Goal: Information Seeking & Learning: Learn about a topic

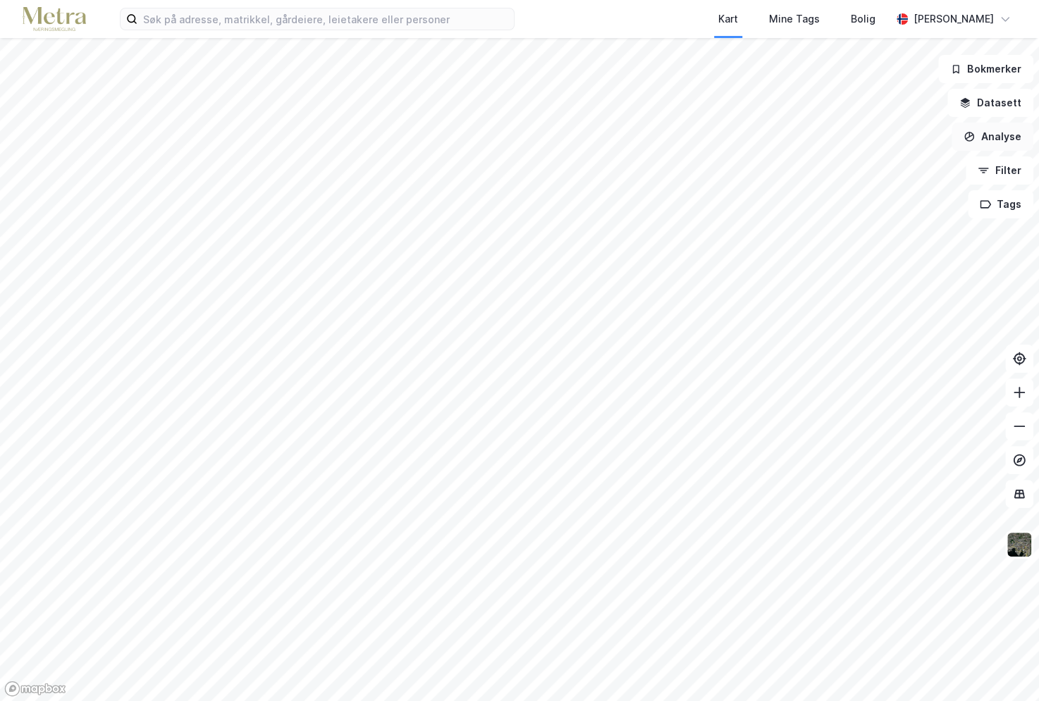
click at [990, 140] on button "Analyse" at bounding box center [992, 137] width 82 height 28
click at [1004, 135] on button "Analyse" at bounding box center [992, 137] width 82 height 28
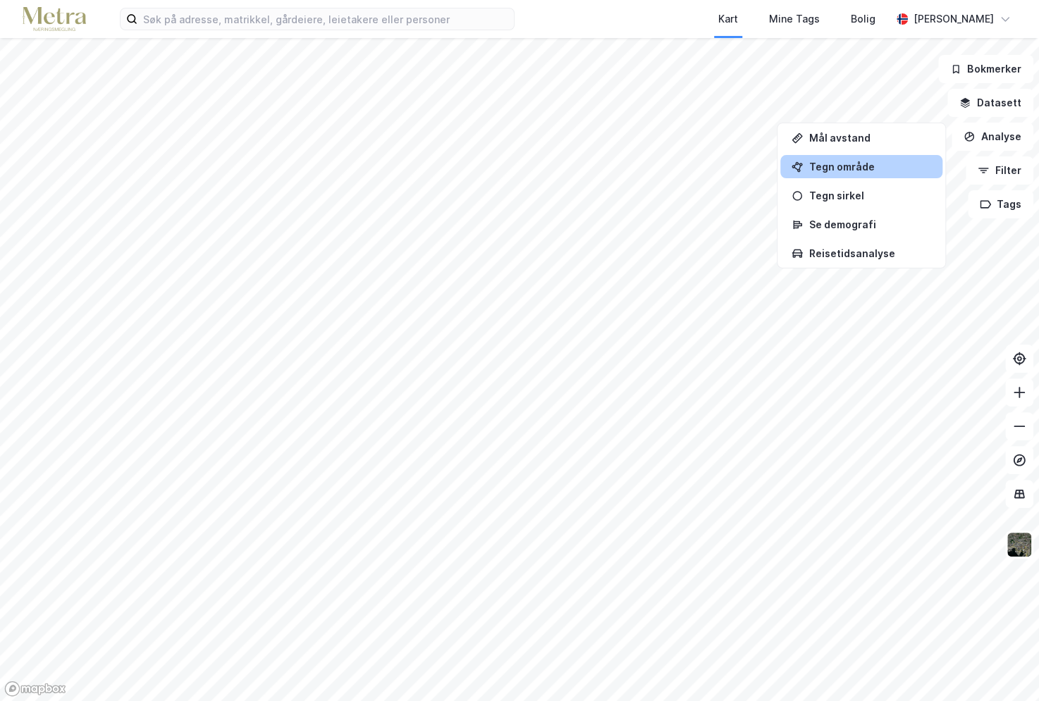
click at [883, 168] on div "Tegn område" at bounding box center [869, 167] width 123 height 12
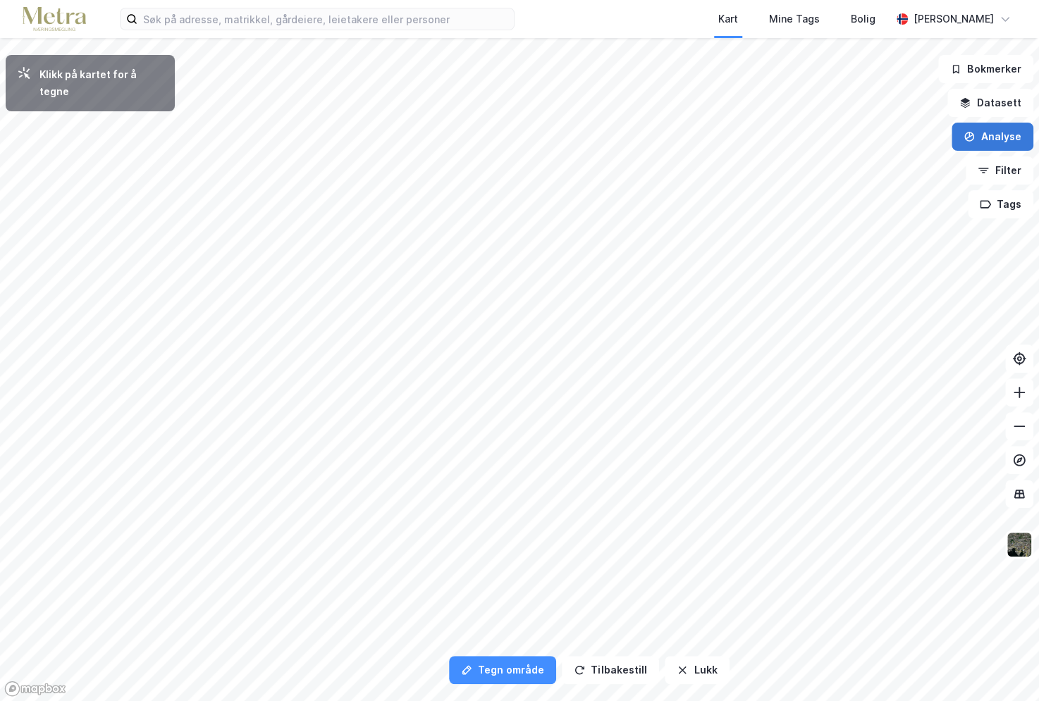
click at [988, 133] on button "Analyse" at bounding box center [992, 137] width 82 height 28
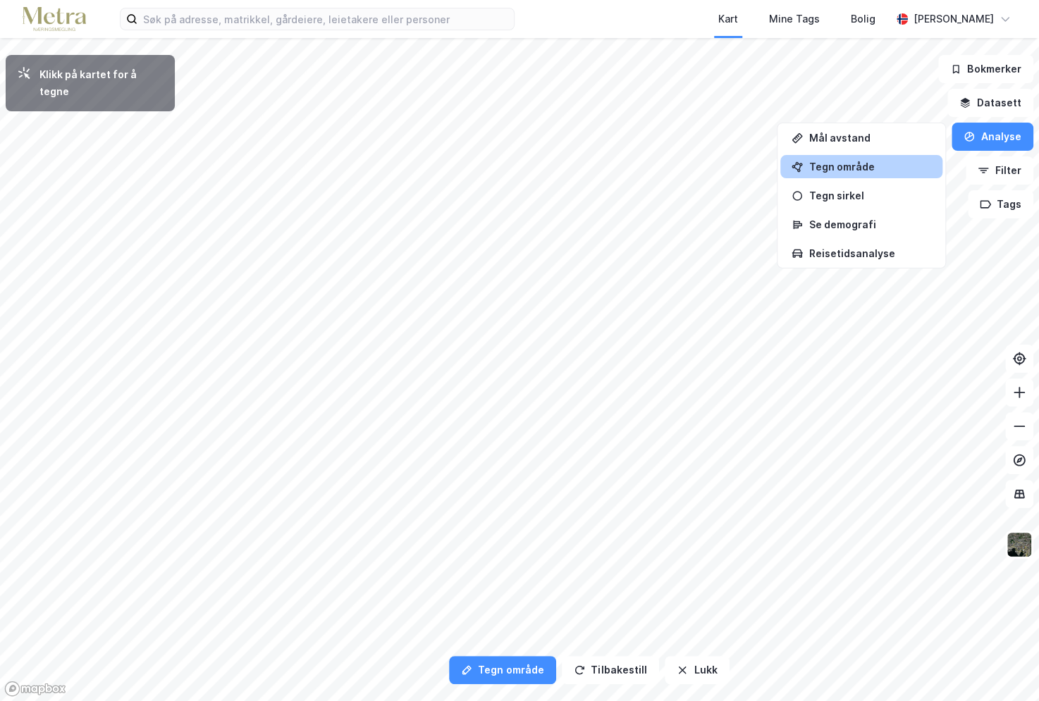
click at [874, 165] on div "Tegn område" at bounding box center [869, 167] width 123 height 12
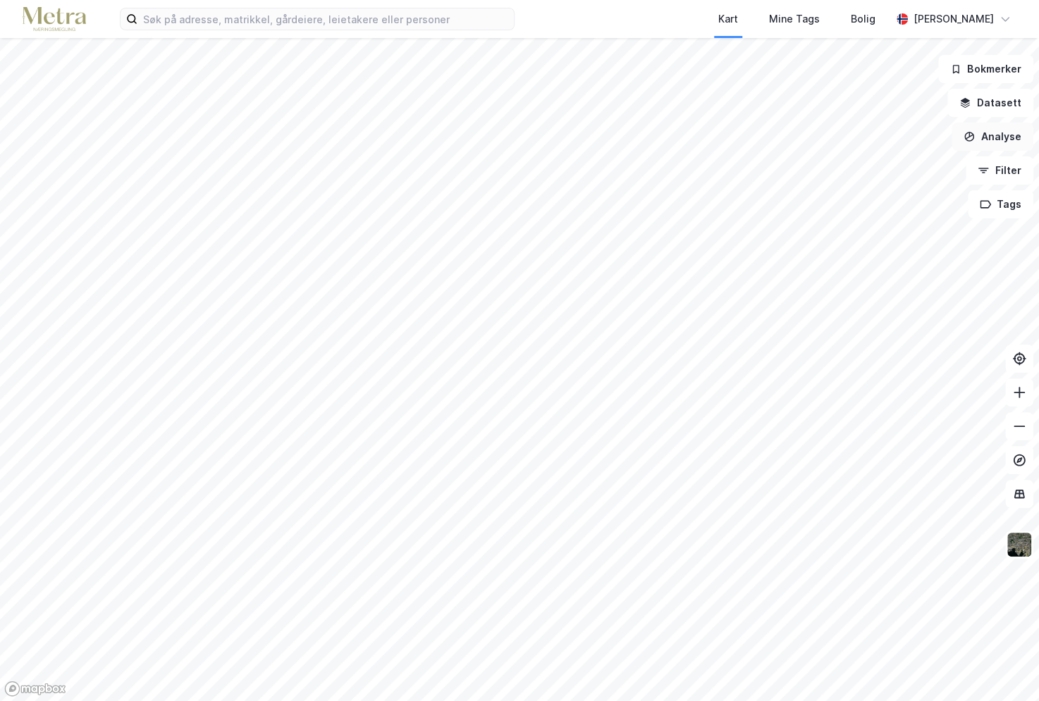
click at [986, 142] on button "Analyse" at bounding box center [992, 137] width 82 height 28
click at [884, 223] on div "Se demografi" at bounding box center [869, 224] width 123 height 12
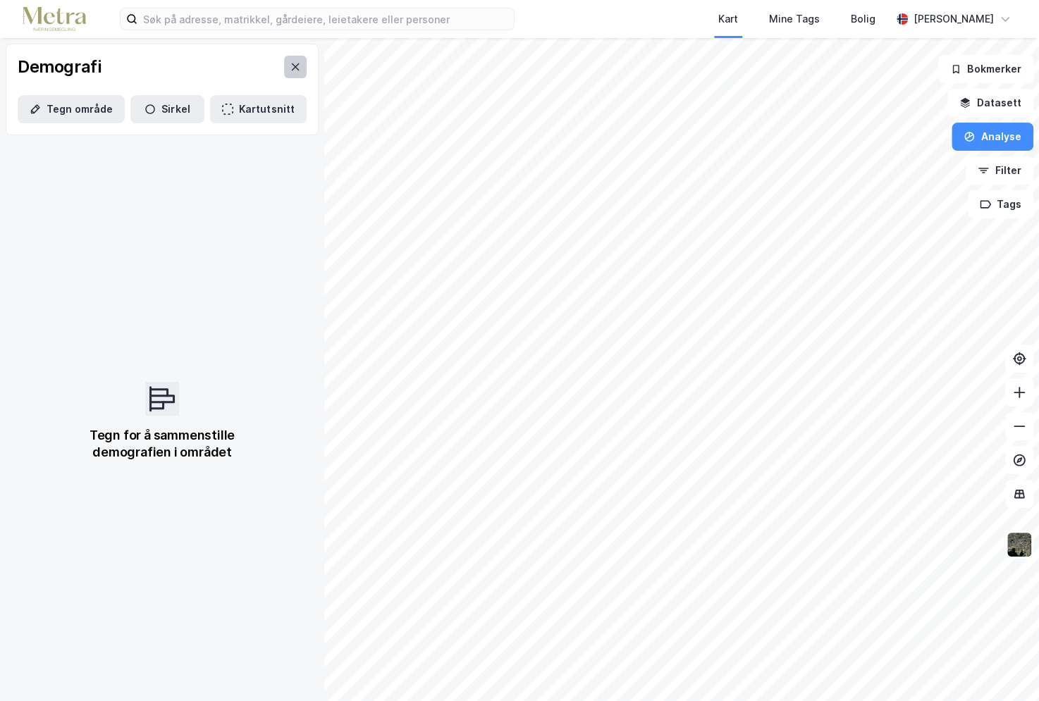
click at [290, 66] on icon at bounding box center [295, 66] width 11 height 11
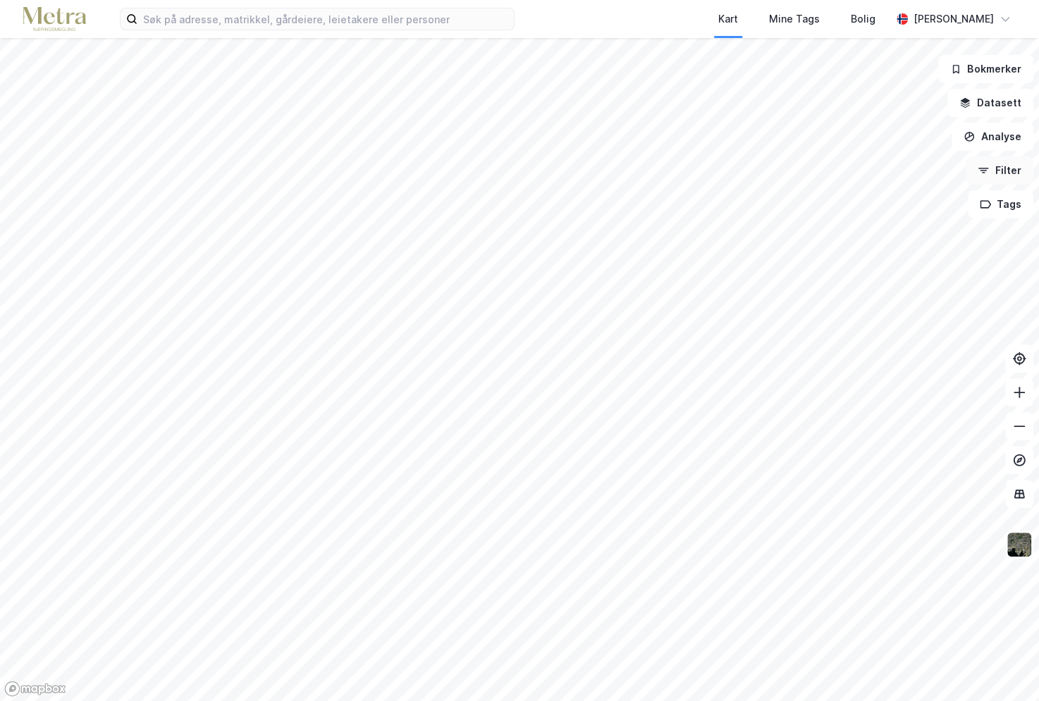
click at [1001, 170] on button "Filter" at bounding box center [1000, 170] width 68 height 28
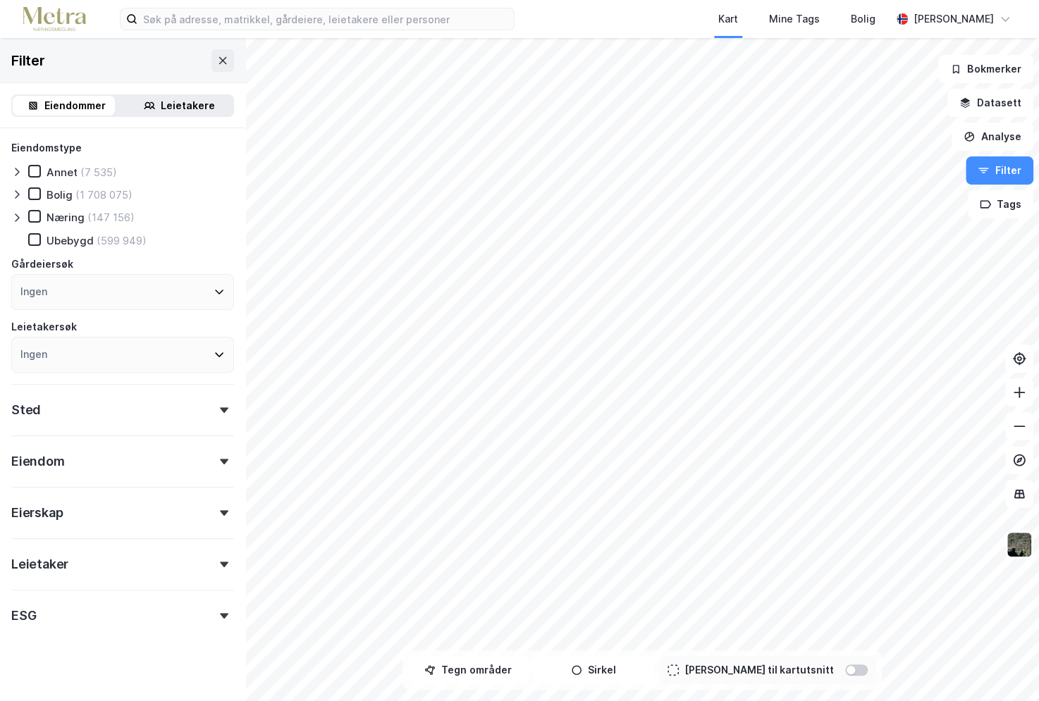
click at [73, 207] on div "Eiendomstype Annet (7 535) Bolig (1 708 075) Næring (147 156) [GEOGRAPHIC_DATA]…" at bounding box center [122, 256] width 223 height 233
click at [56, 212] on div "Næring" at bounding box center [66, 217] width 38 height 13
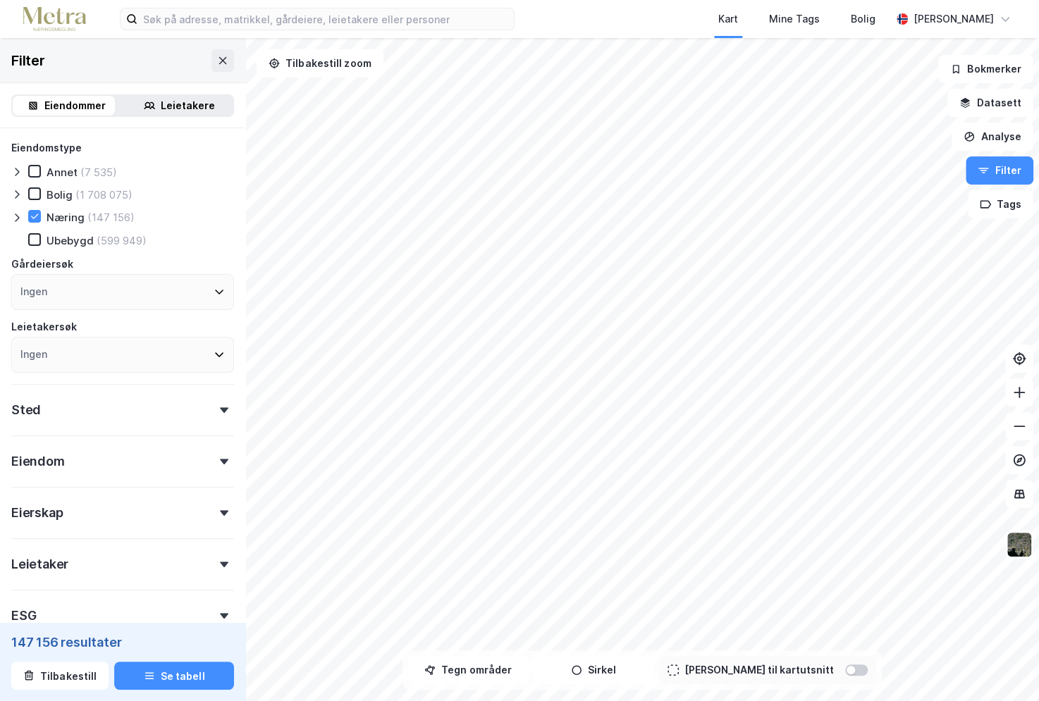
click at [147, 283] on div "Ingen" at bounding box center [122, 292] width 223 height 36
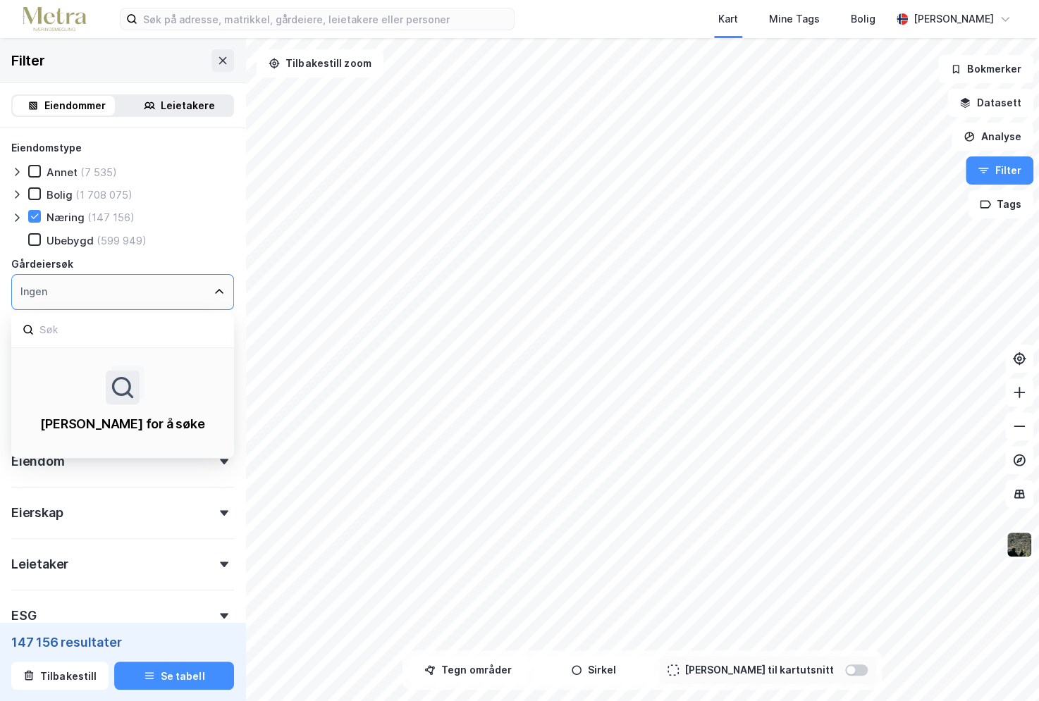
click at [147, 283] on div "Ingen" at bounding box center [122, 292] width 223 height 36
click at [215, 290] on icon at bounding box center [219, 292] width 8 height 5
click at [214, 287] on icon at bounding box center [219, 291] width 11 height 11
click at [206, 200] on div "Bolig (1 708 075)" at bounding box center [122, 194] width 223 height 14
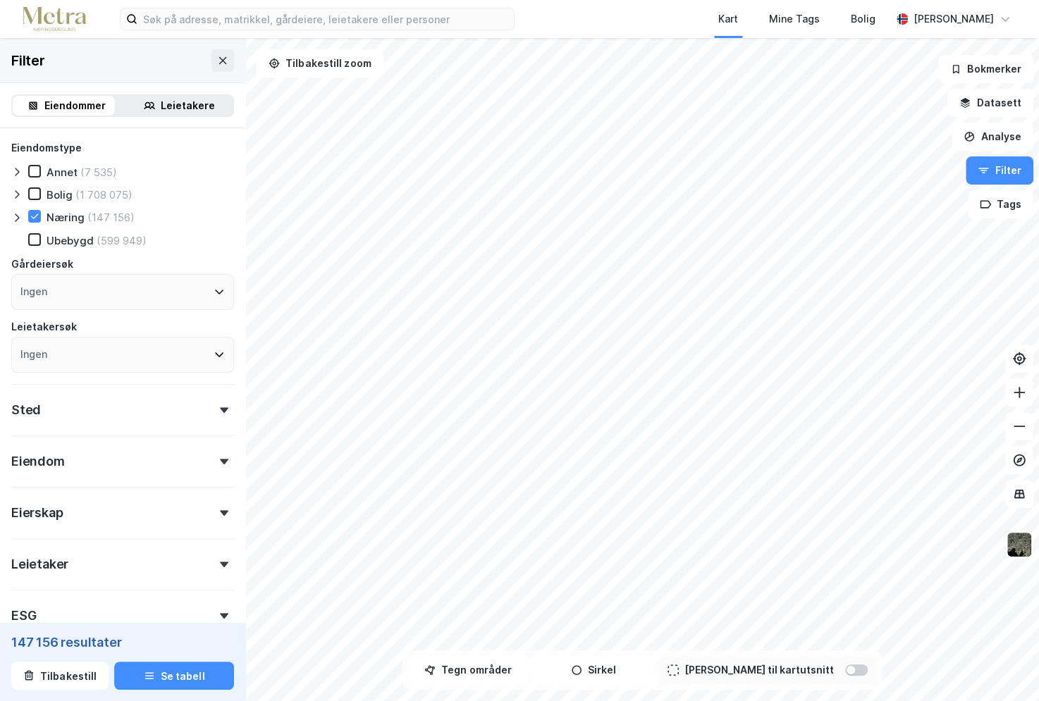
drag, startPoint x: 183, startPoint y: 364, endPoint x: 182, endPoint y: 352, distance: 12.0
click at [182, 363] on div "Ingen" at bounding box center [122, 355] width 223 height 36
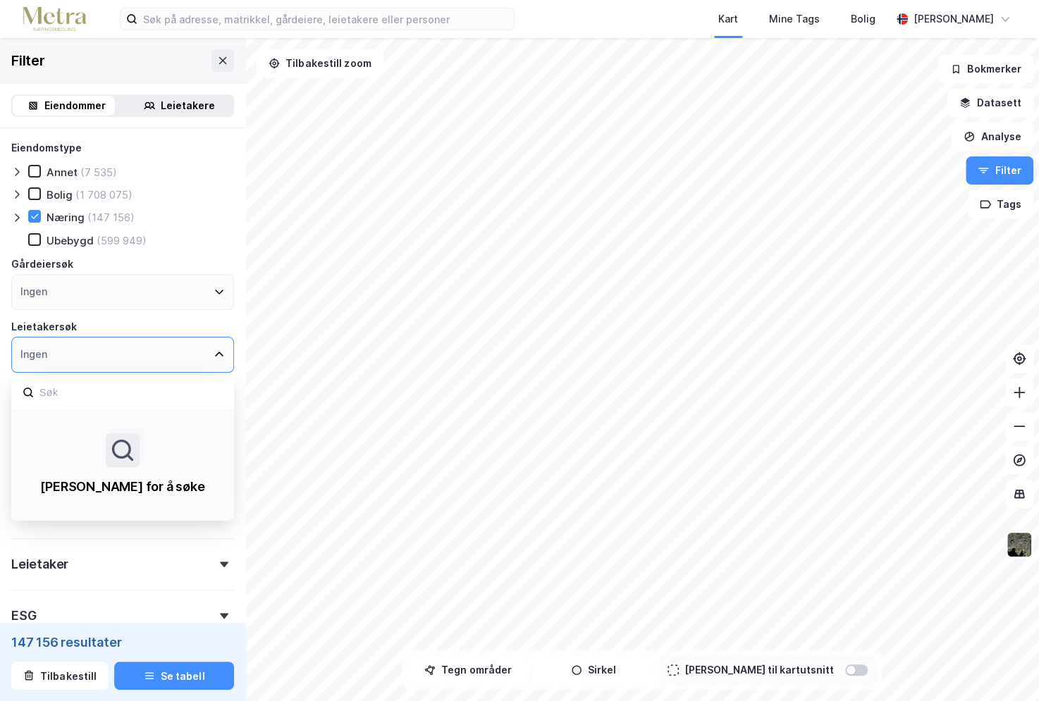
click at [207, 339] on div "Ingen" at bounding box center [122, 355] width 223 height 36
click at [202, 351] on div "Ingen" at bounding box center [122, 355] width 223 height 36
click at [199, 353] on div "Ingen" at bounding box center [122, 355] width 223 height 36
click at [641, 25] on div "Kart Mine Tags Bolig" at bounding box center [736, 19] width 309 height 38
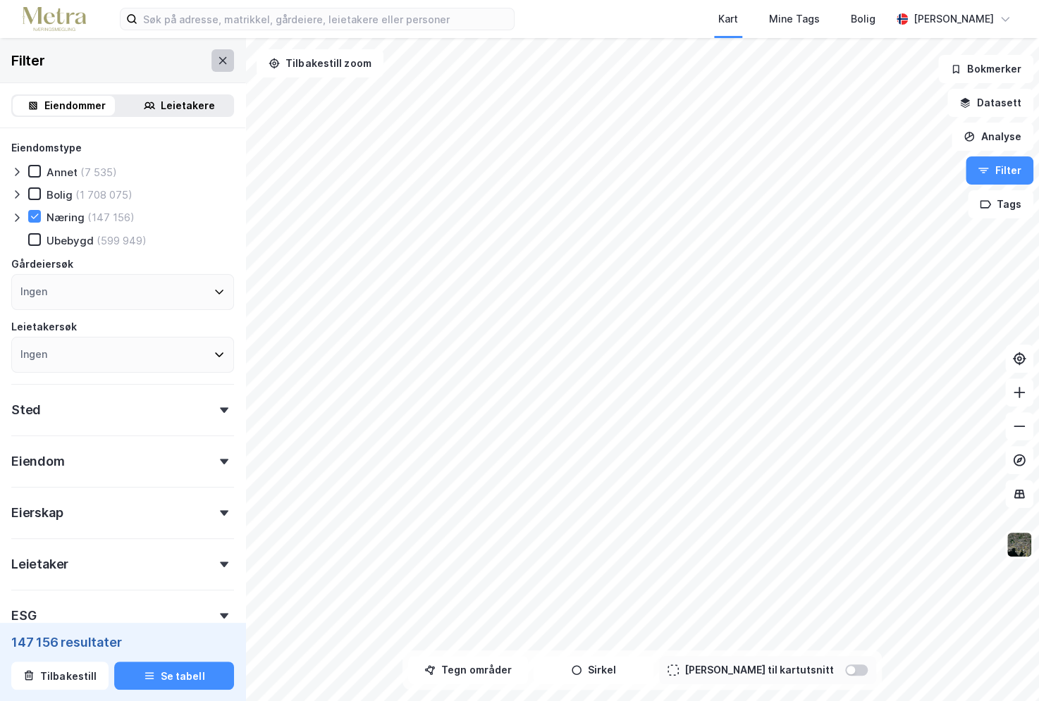
click at [217, 56] on icon at bounding box center [222, 60] width 11 height 11
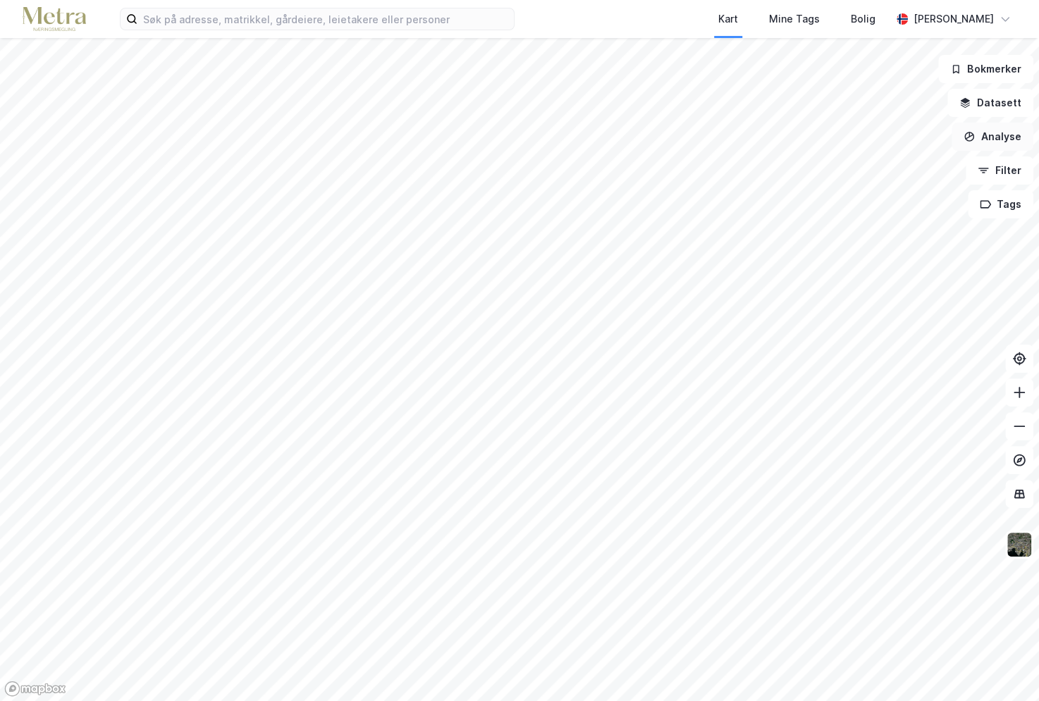
click at [996, 133] on button "Analyse" at bounding box center [992, 137] width 82 height 28
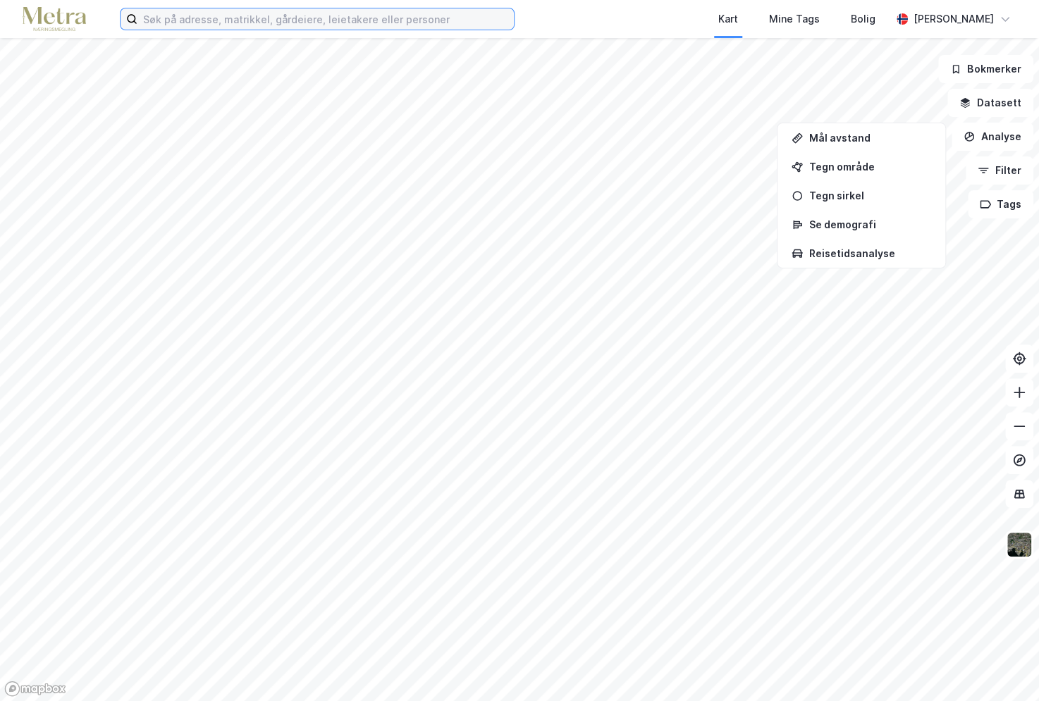
click at [208, 11] on input at bounding box center [325, 18] width 376 height 21
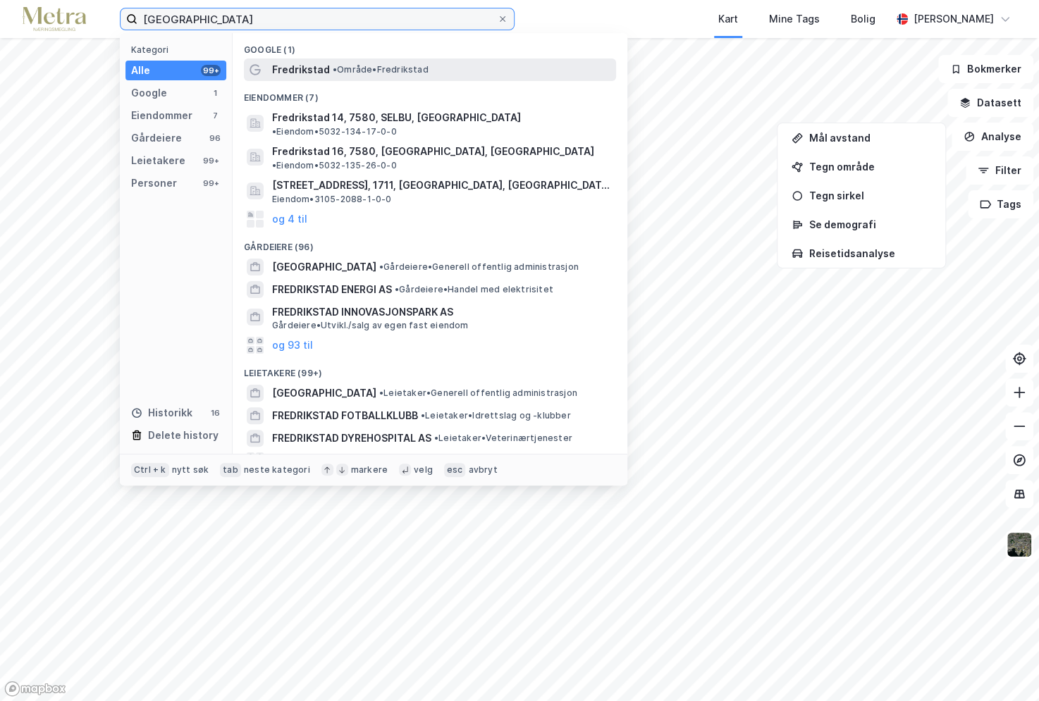
type input "[GEOGRAPHIC_DATA]"
click at [324, 70] on span "Fredrikstad" at bounding box center [301, 69] width 58 height 17
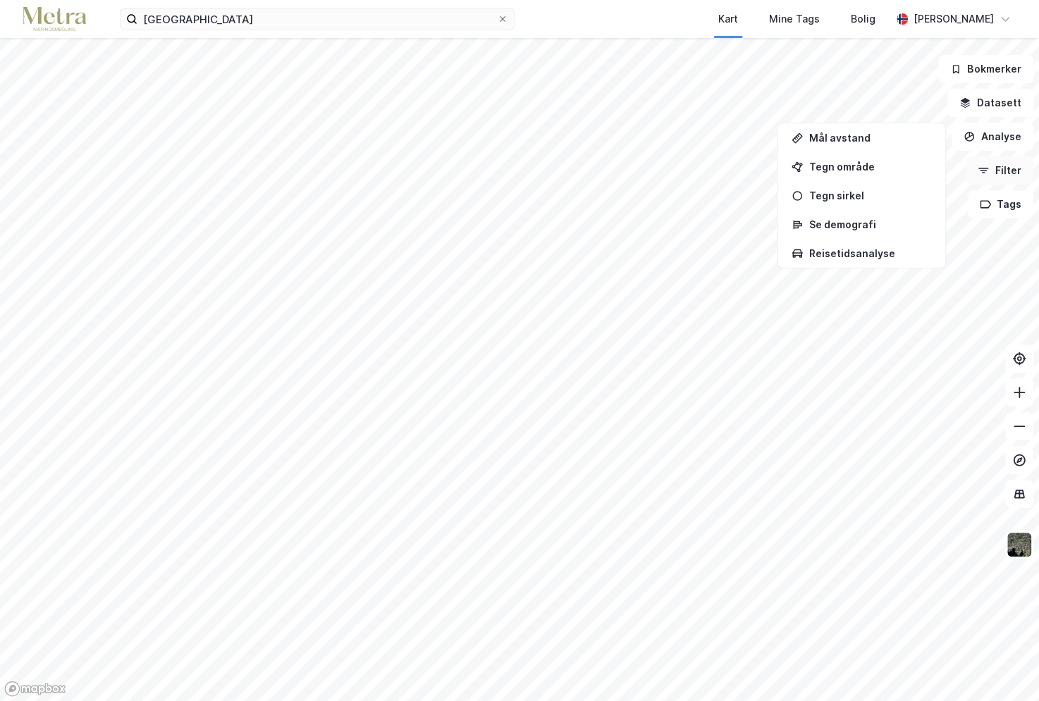
click at [997, 177] on button "Filter" at bounding box center [1000, 170] width 68 height 28
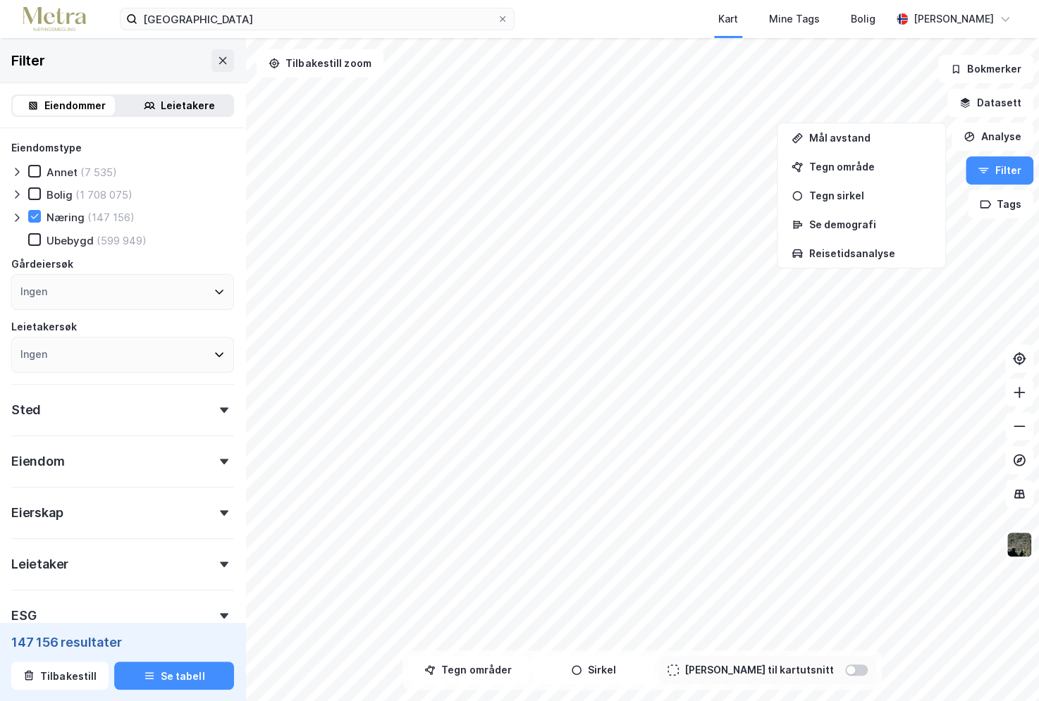
click at [111, 408] on div "Sted" at bounding box center [122, 404] width 223 height 40
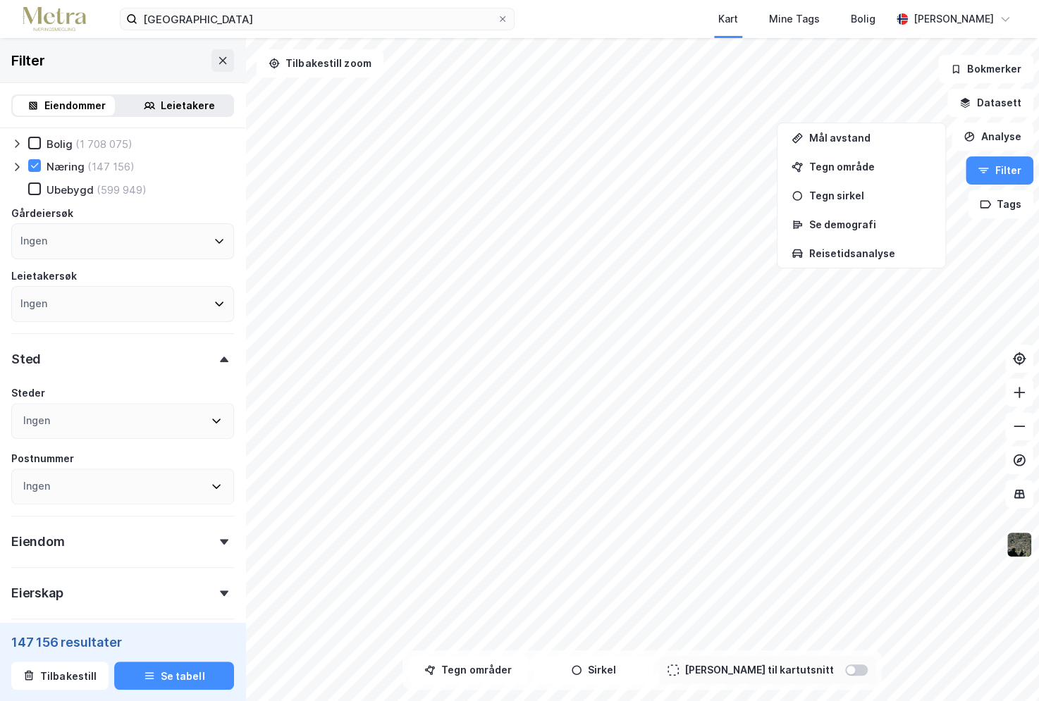
scroll to position [141, 0]
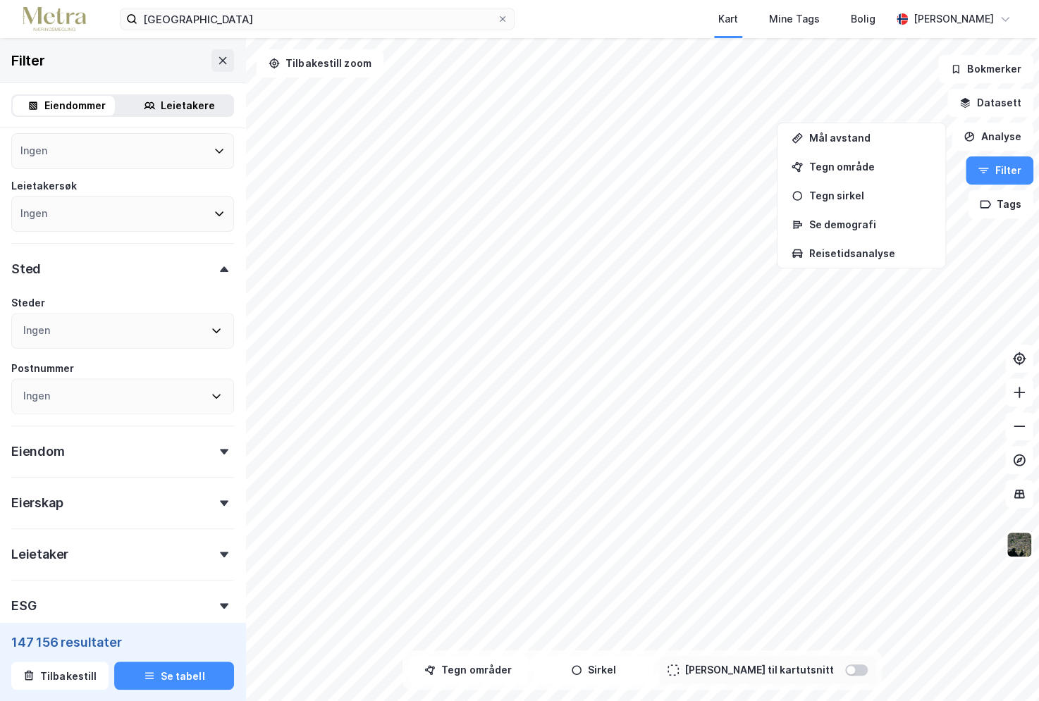
click at [130, 334] on div "Ingen" at bounding box center [122, 331] width 223 height 36
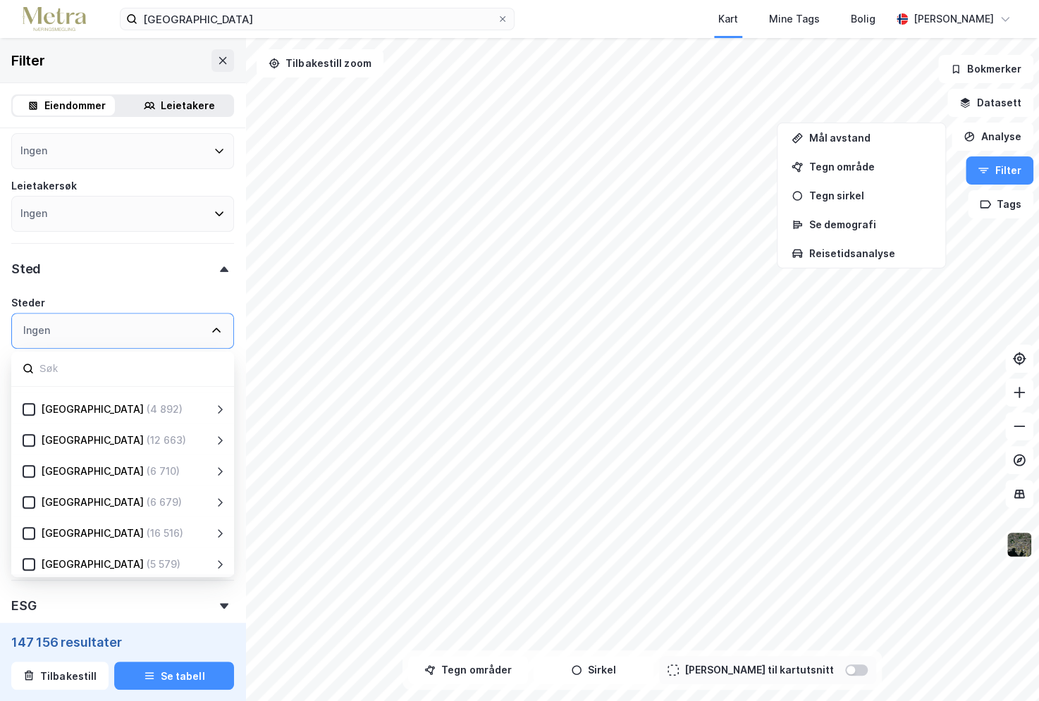
scroll to position [277, 0]
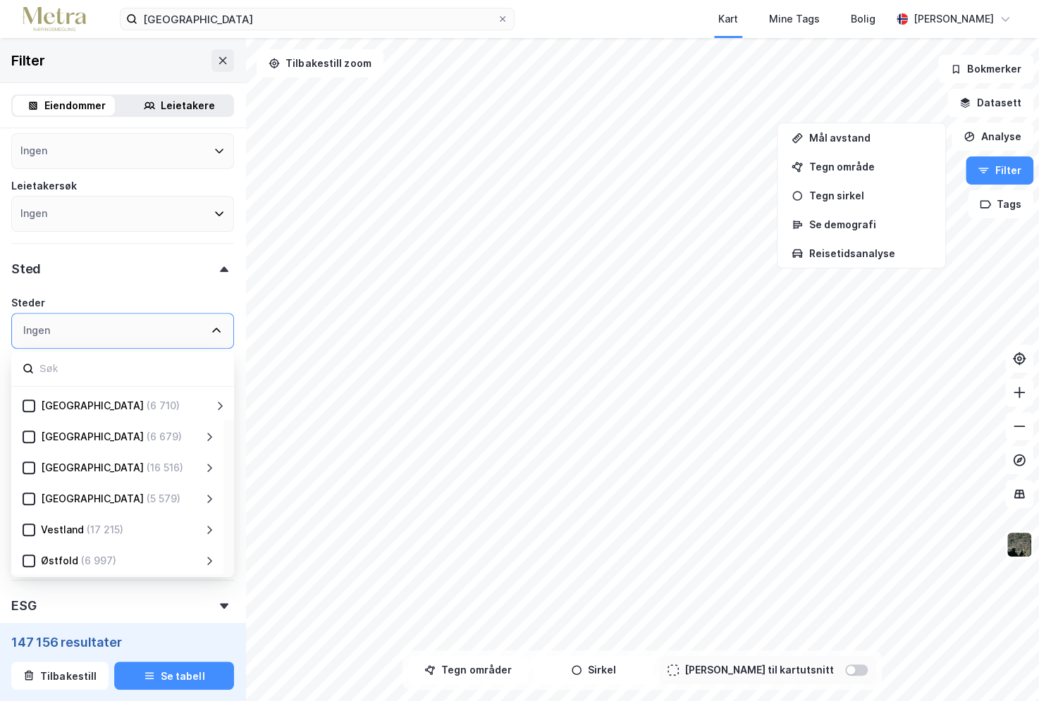
click at [206, 562] on icon at bounding box center [209, 560] width 11 height 11
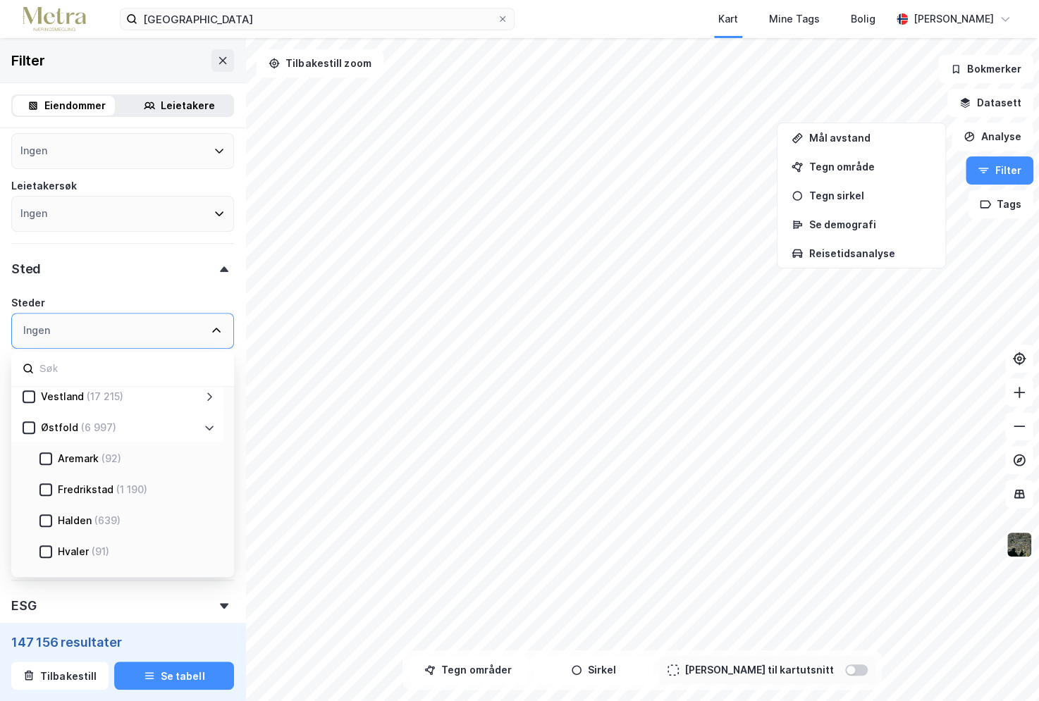
scroll to position [418, 0]
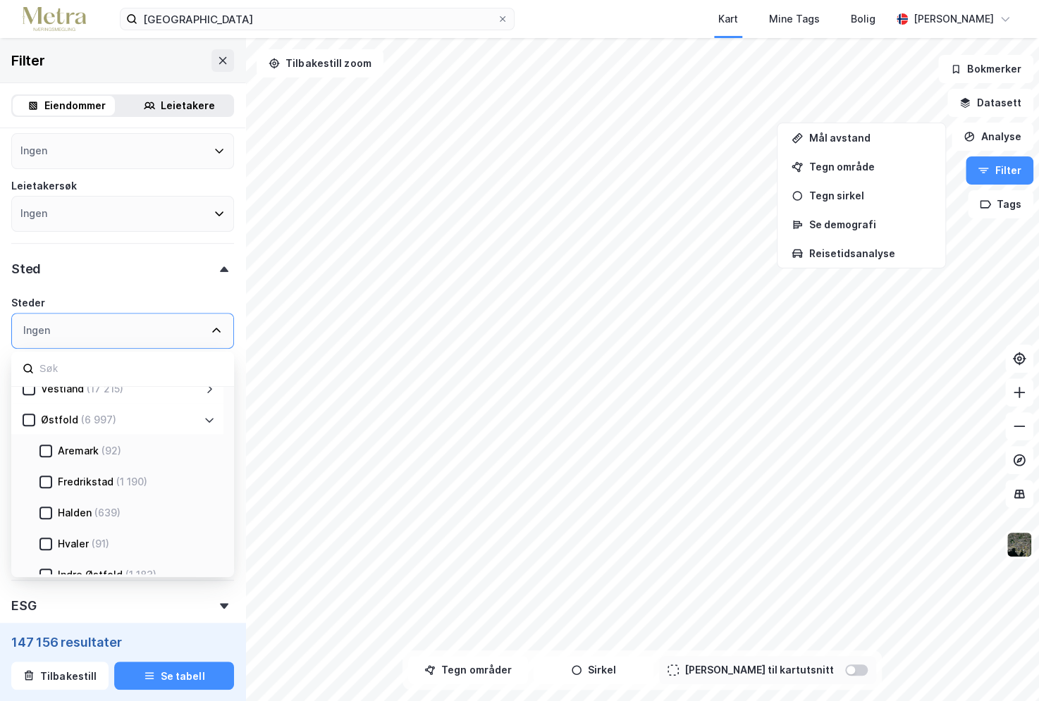
click at [136, 477] on div "(1 190)" at bounding box center [131, 482] width 31 height 17
click at [155, 319] on div "Fredrikstad" at bounding box center [122, 331] width 223 height 36
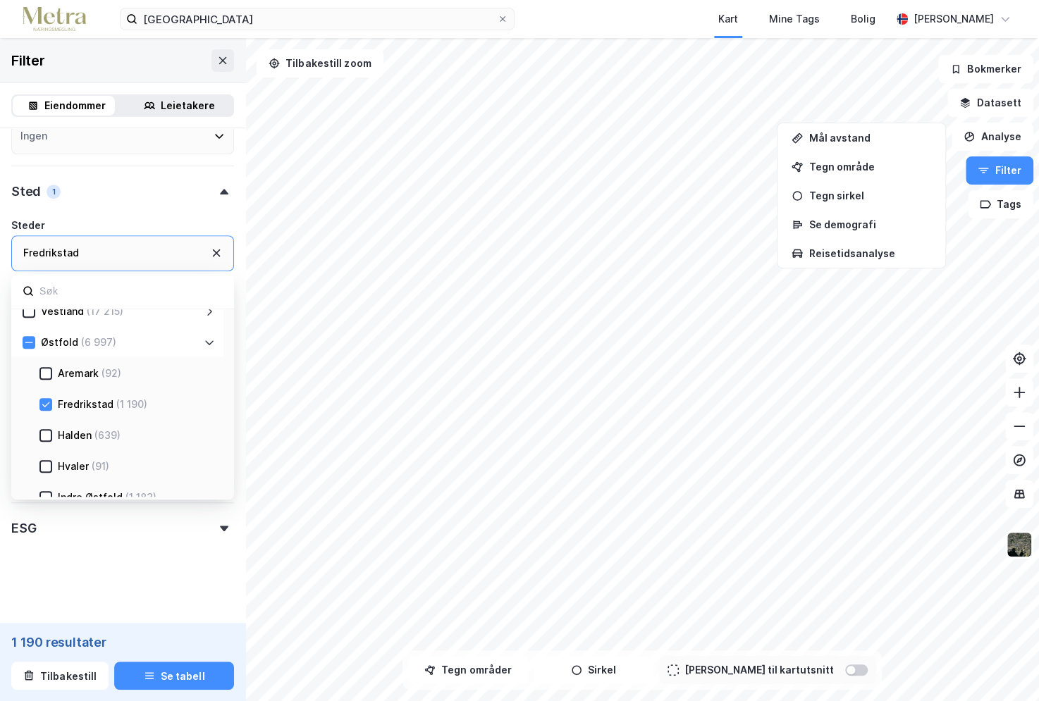
scroll to position [78, 0]
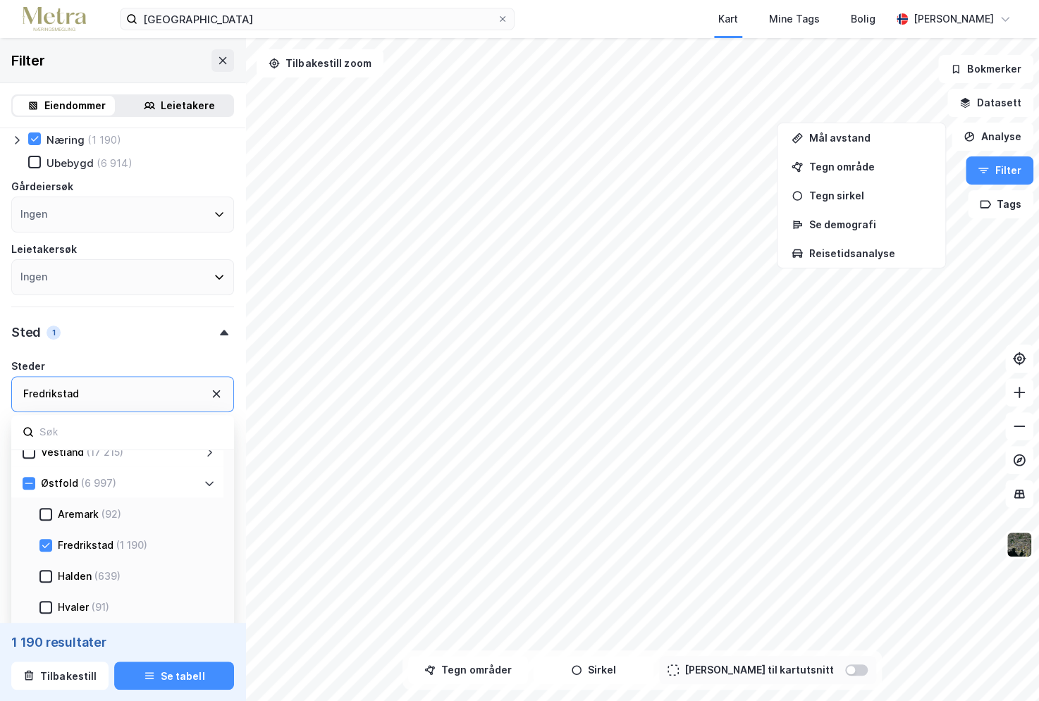
click at [214, 331] on div at bounding box center [224, 333] width 20 height 6
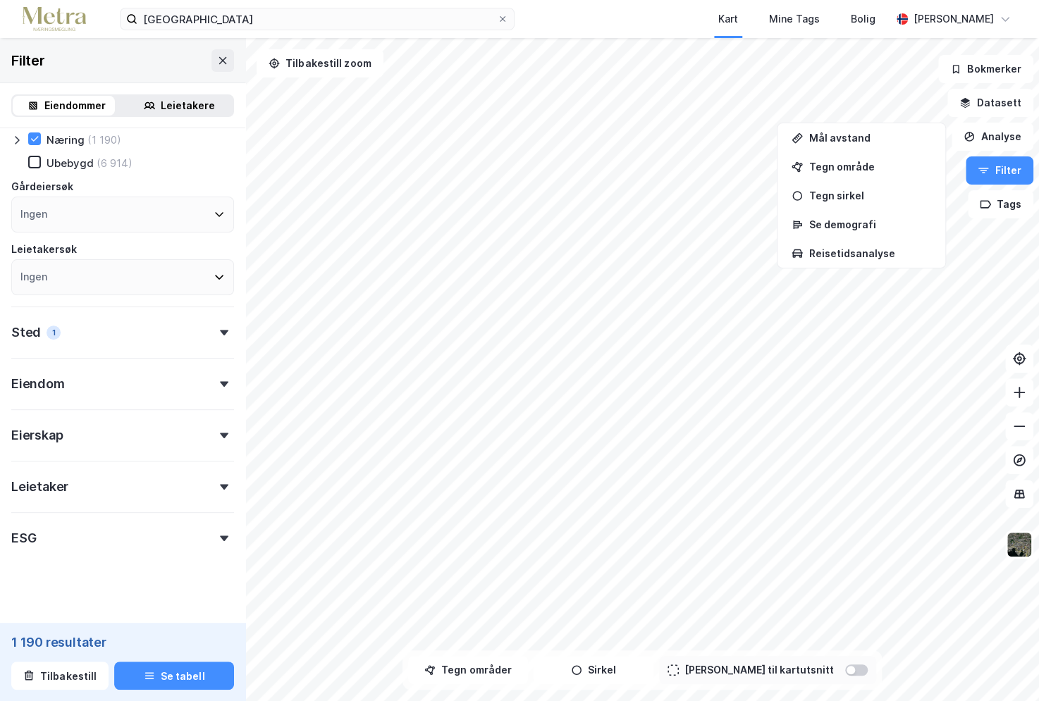
click at [214, 381] on div at bounding box center [224, 384] width 20 height 6
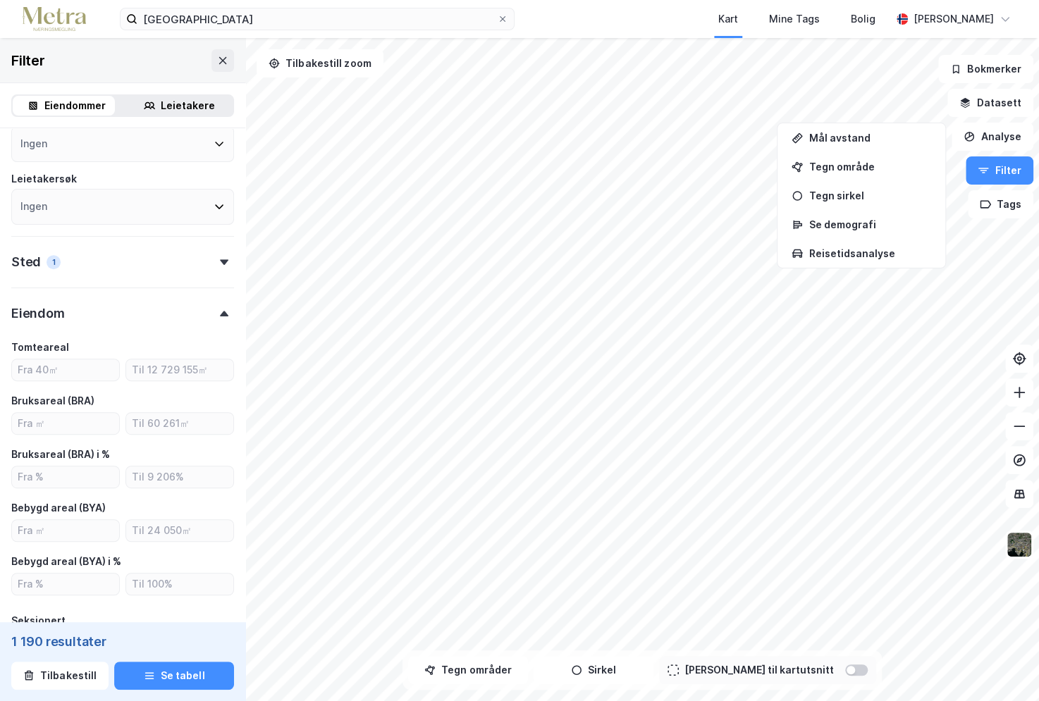
click at [204, 316] on div "Eiendom" at bounding box center [122, 308] width 223 height 40
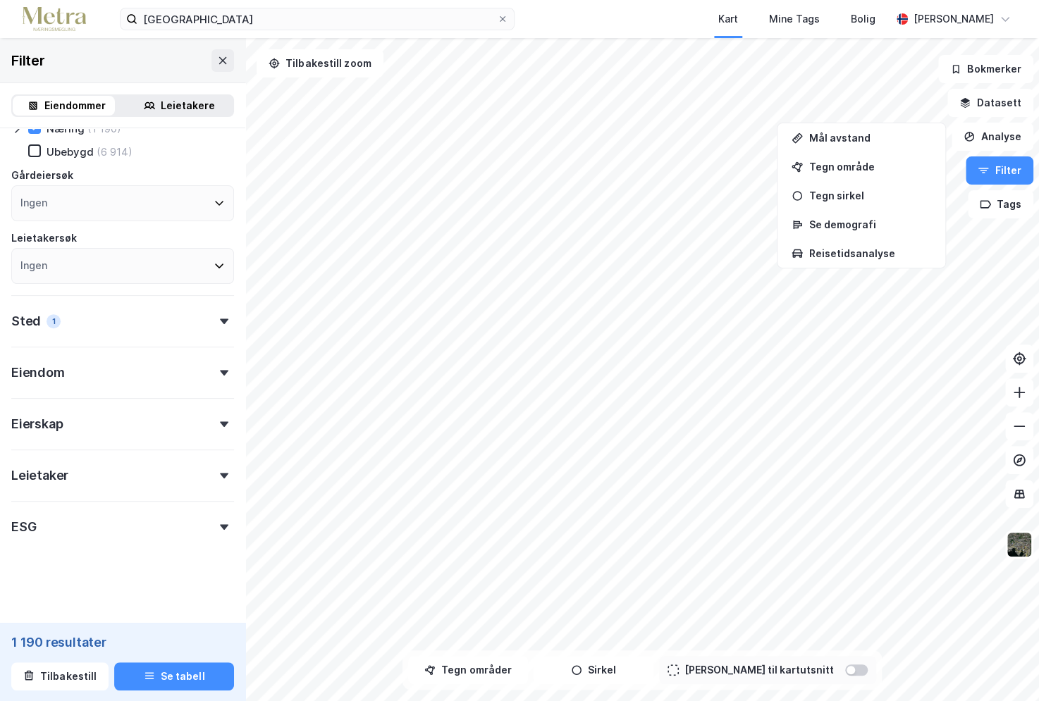
scroll to position [87, 0]
click at [205, 480] on div "Leietaker" at bounding box center [122, 471] width 223 height 40
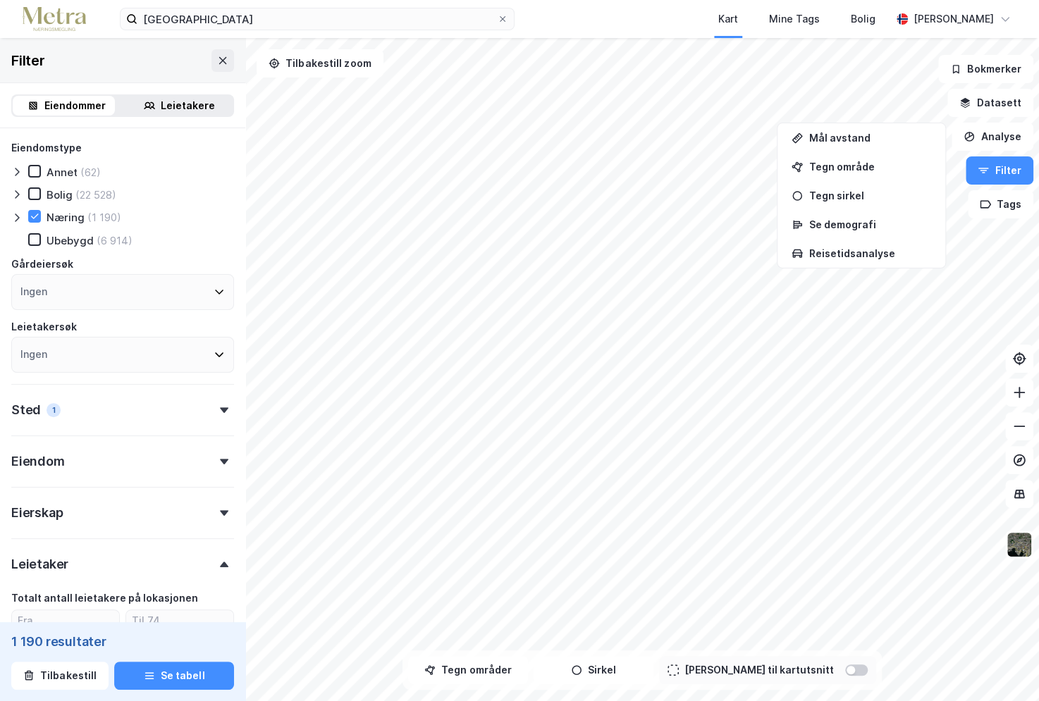
scroll to position [70, 0]
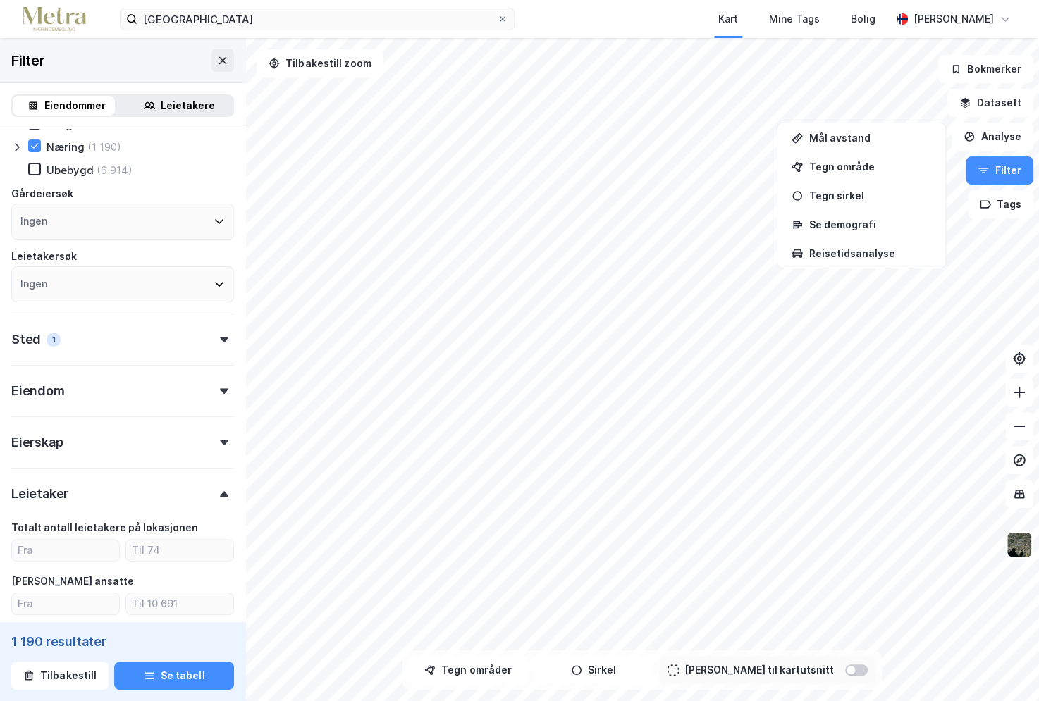
click at [175, 297] on div "Ingen" at bounding box center [122, 284] width 223 height 36
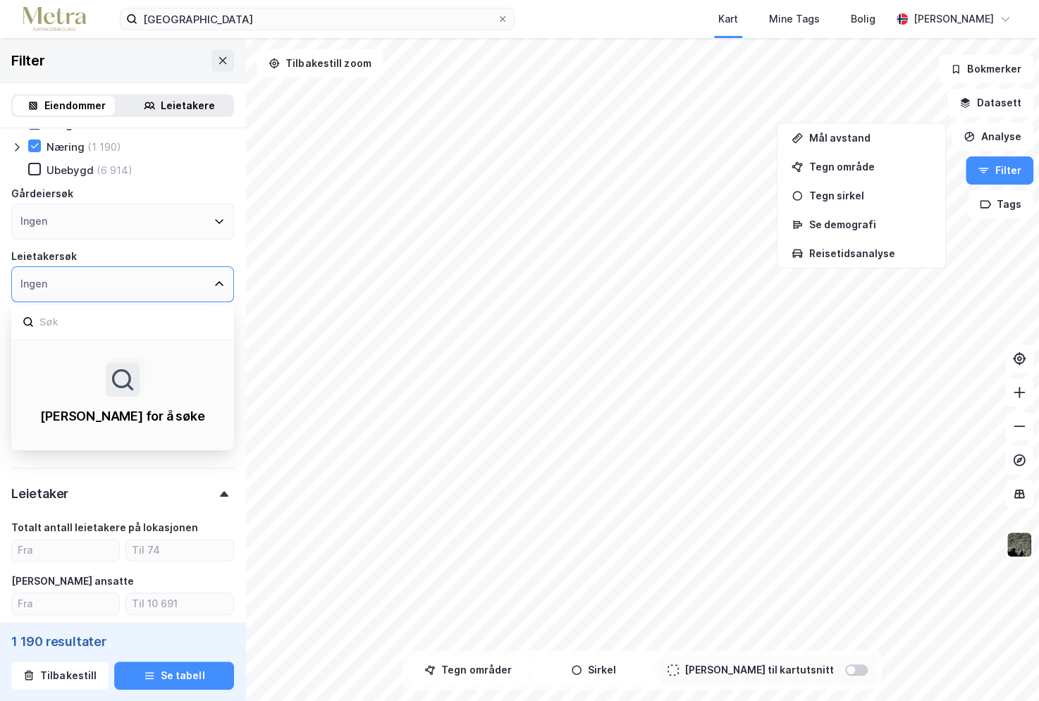
click at [183, 289] on div "Ingen" at bounding box center [122, 284] width 223 height 36
click at [219, 281] on div "Ingen" at bounding box center [122, 284] width 223 height 36
click at [205, 273] on div "Ingen" at bounding box center [122, 284] width 223 height 36
click at [214, 283] on icon at bounding box center [219, 283] width 11 height 11
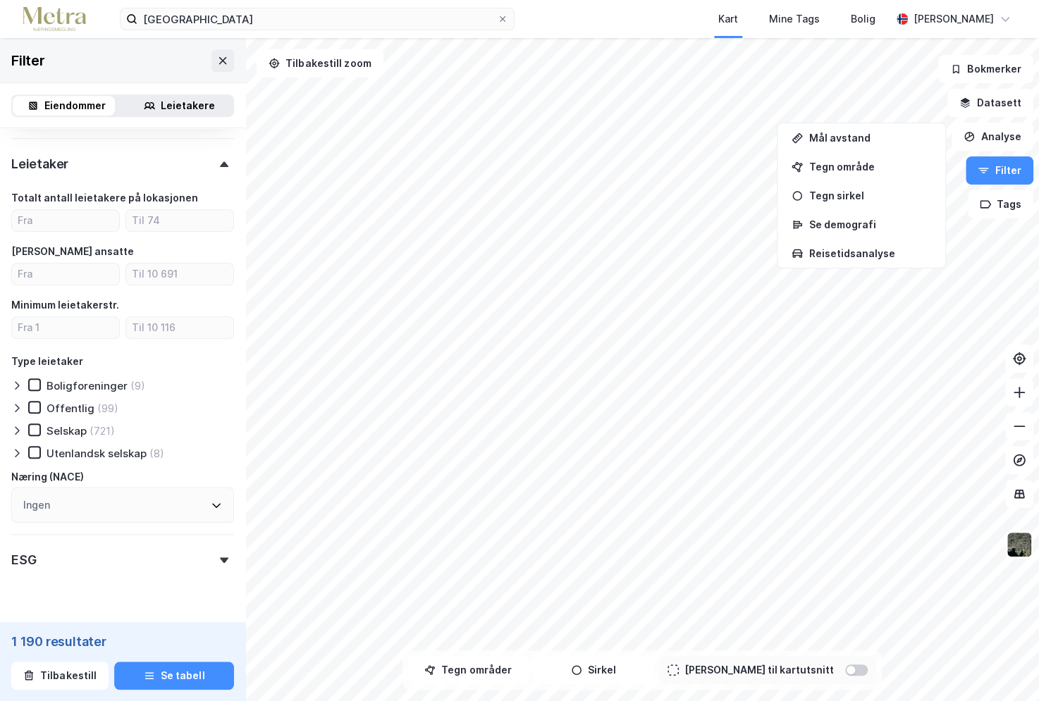
scroll to position [423, 0]
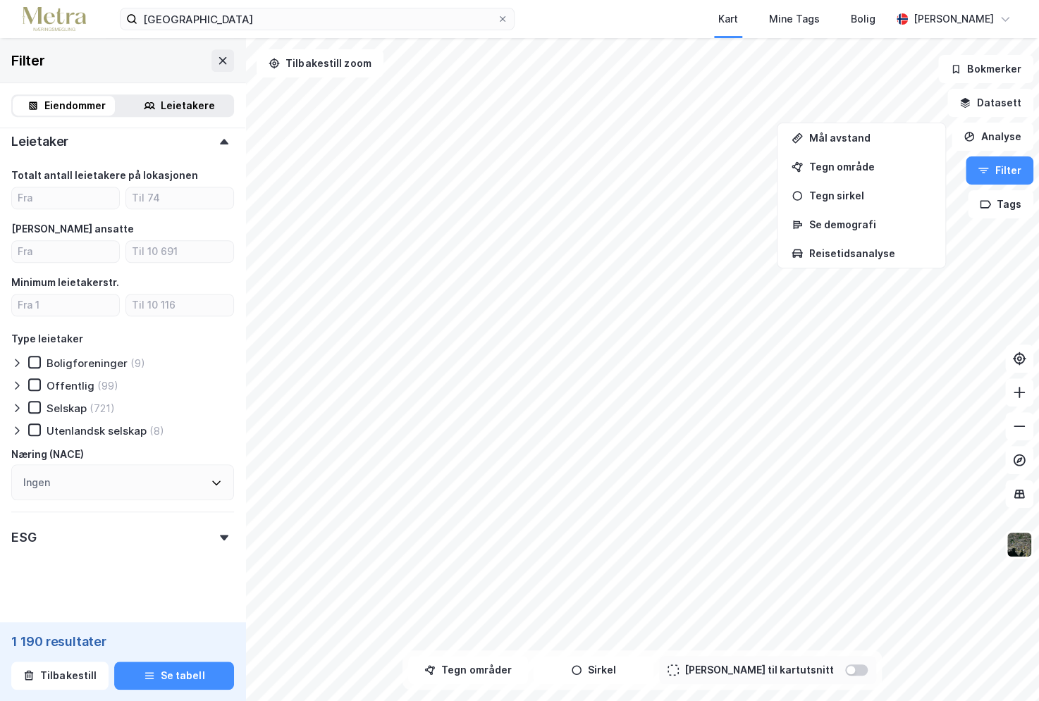
click at [106, 464] on div "Ingen" at bounding box center [122, 482] width 223 height 36
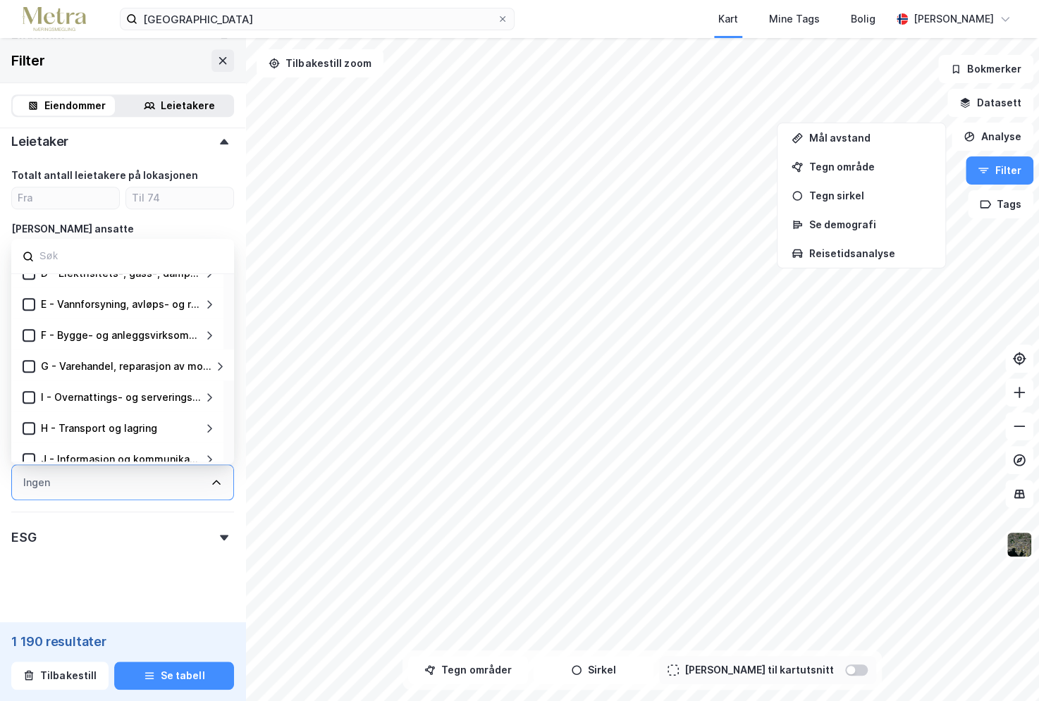
scroll to position [0, 0]
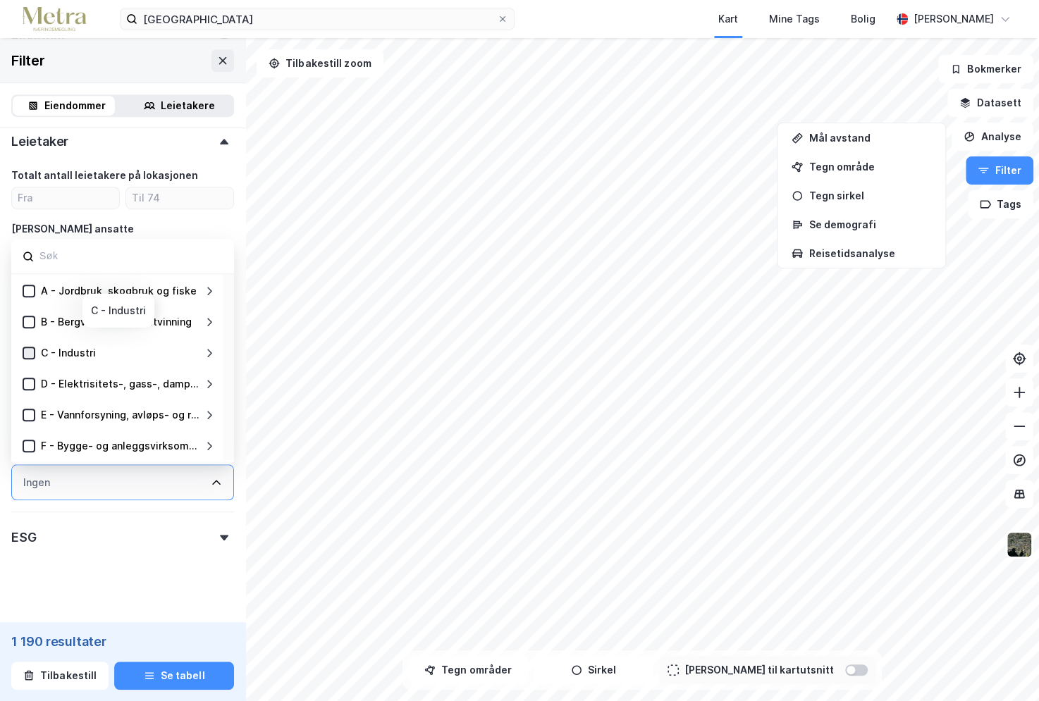
click at [28, 350] on icon at bounding box center [29, 353] width 10 height 10
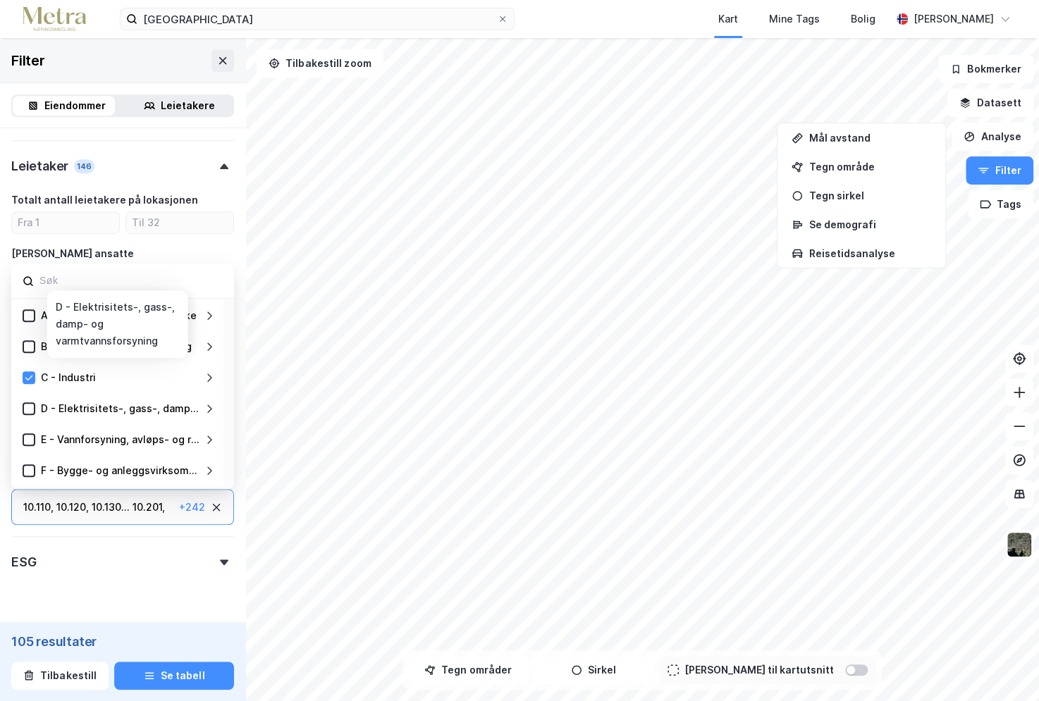
scroll to position [423, 0]
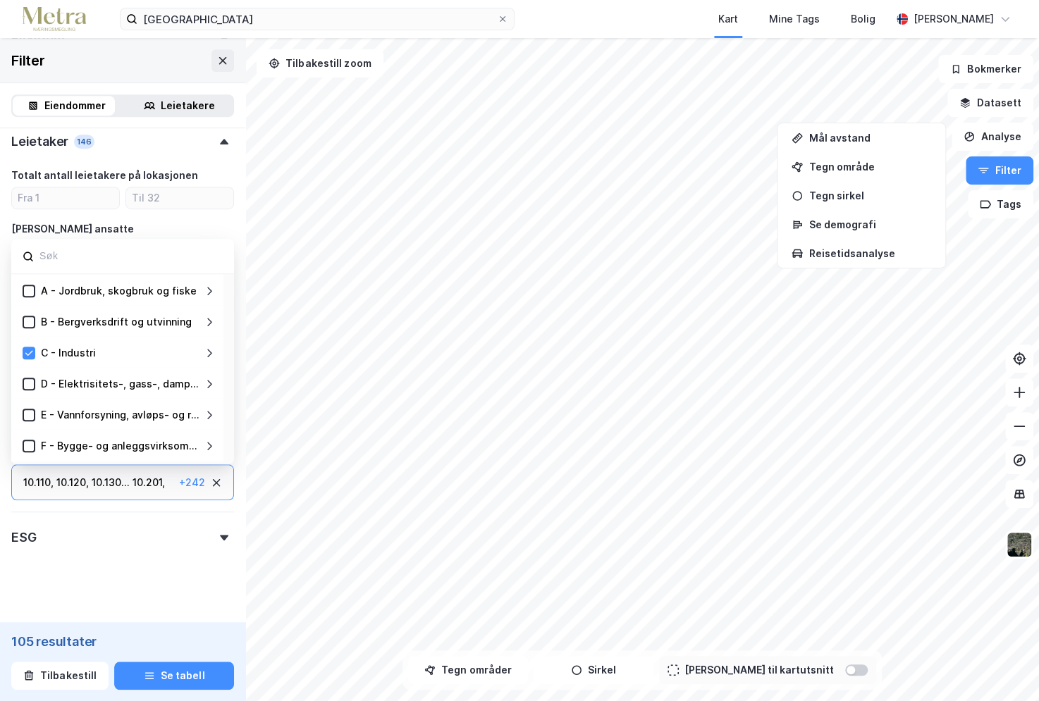
click at [201, 604] on form "Eiendomstype [PERSON_NAME] (36) Næring (105) Ubebygd (2) Gårdeiersøk Ingen Leie…" at bounding box center [122, 170] width 223 height 906
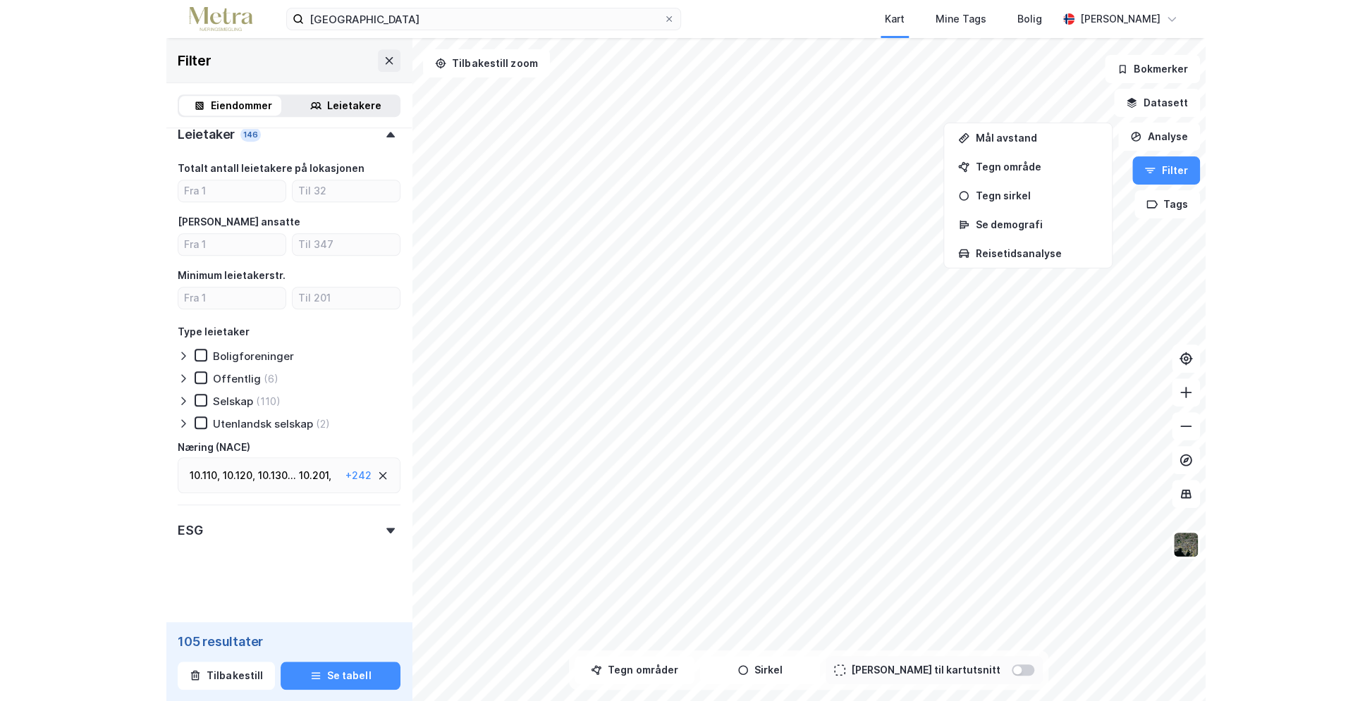
scroll to position [431, 0]
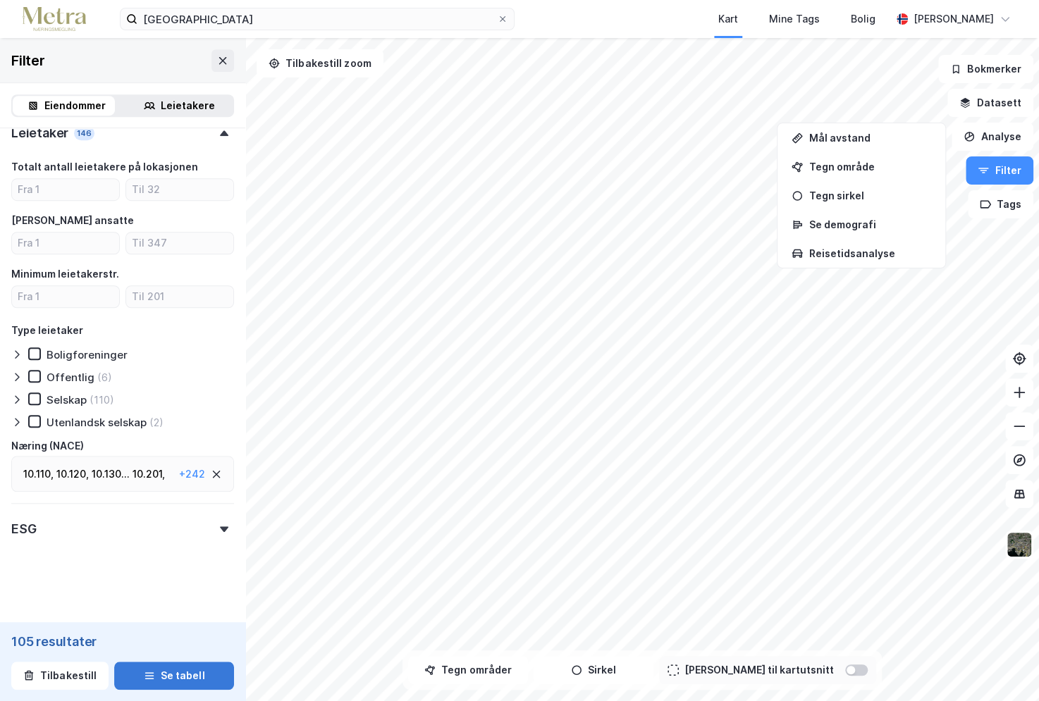
click at [150, 678] on button "Se tabell" at bounding box center [174, 676] width 120 height 28
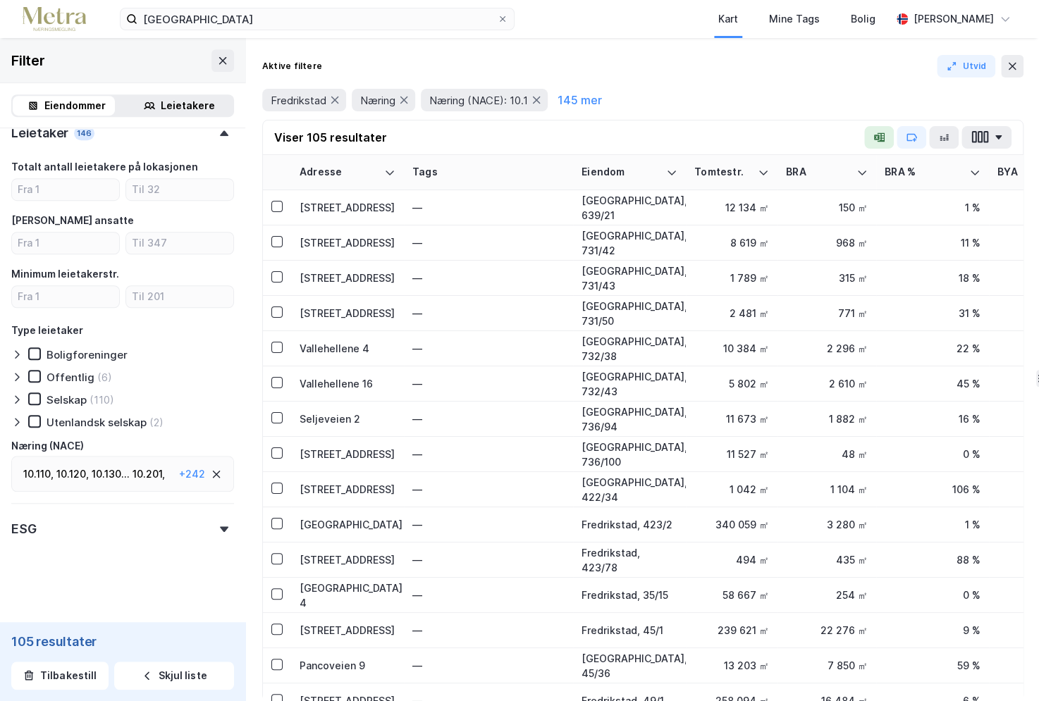
drag, startPoint x: 714, startPoint y: 207, endPoint x: 1040, endPoint y: 220, distance: 325.9
click at [1038, 220] on html "fredrikstad Kart Mine Tags Bolig [PERSON_NAME] Filter Eiendommer Leietakere Eie…" at bounding box center [519, 350] width 1039 height 701
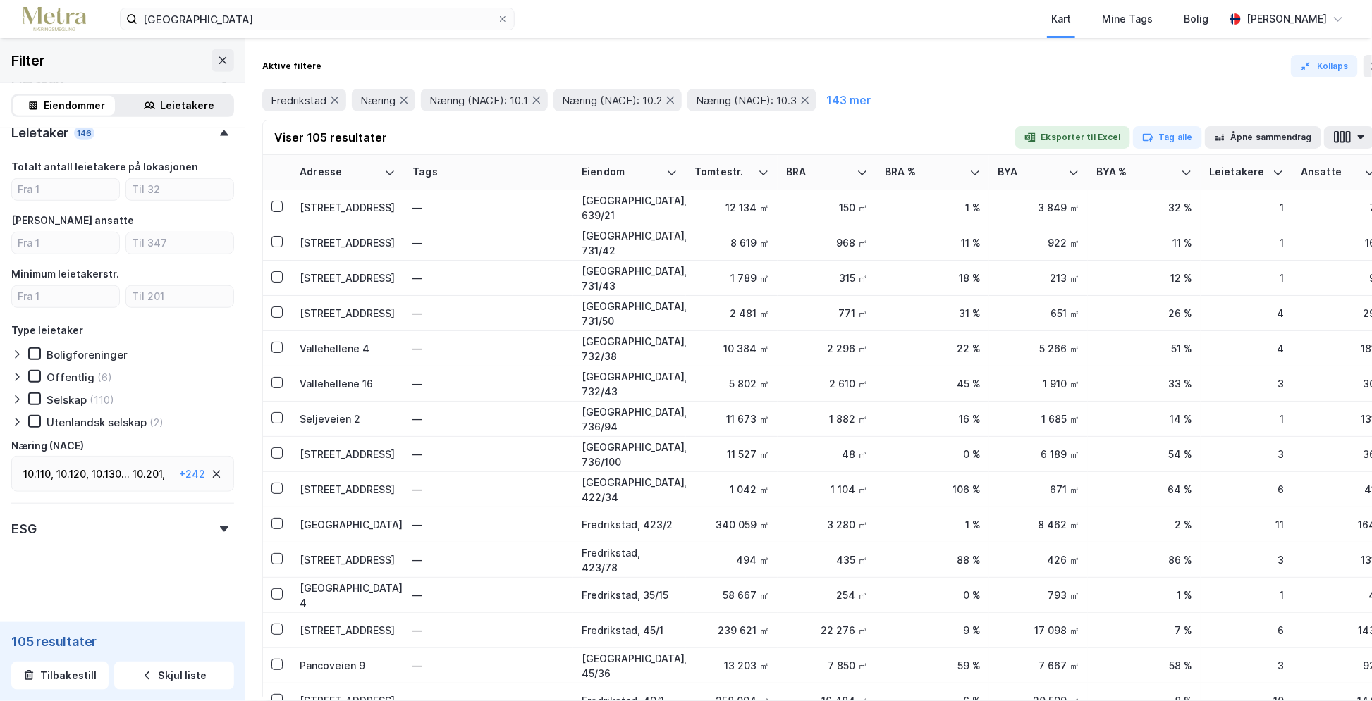
drag, startPoint x: 1038, startPoint y: 328, endPoint x: 1423, endPoint y: 330, distance: 384.8
click at [1038, 330] on html "fredrikstad Kart Mine Tags Bolig [PERSON_NAME] Filter Eiendommer Leietakere Eie…" at bounding box center [686, 350] width 1372 height 701
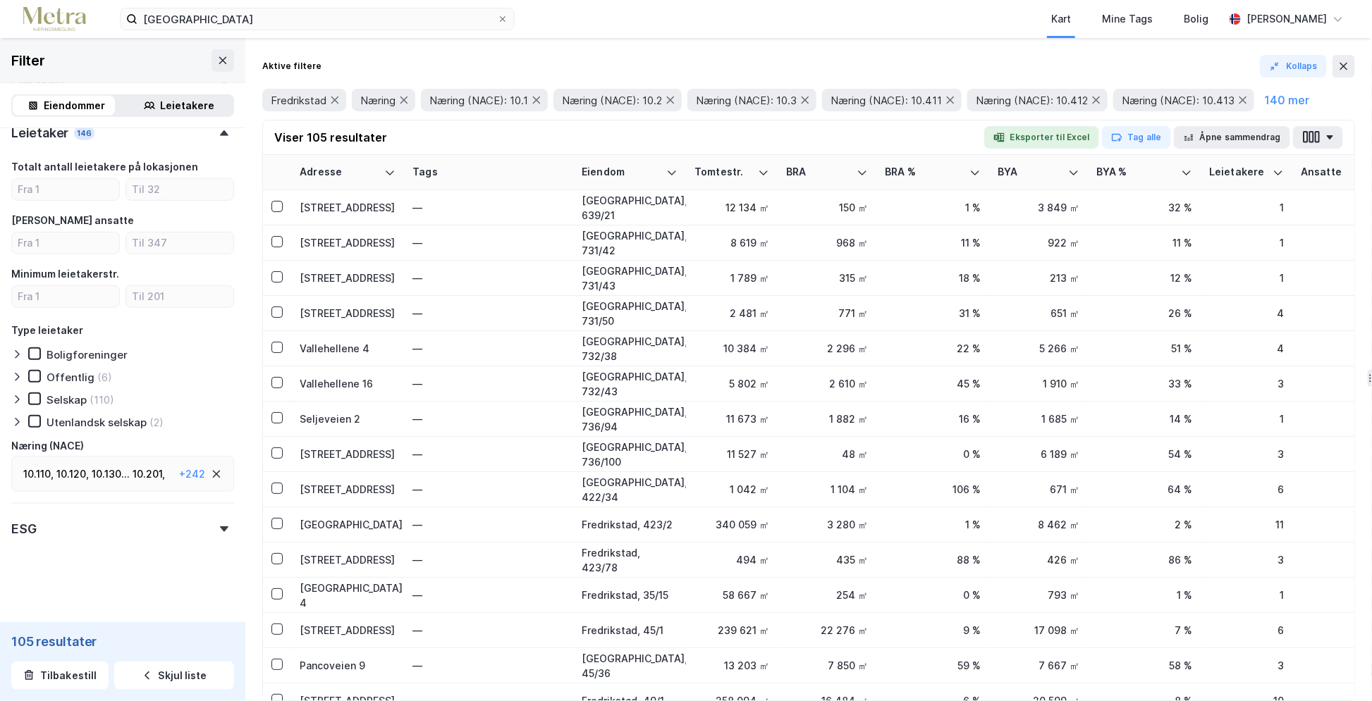
click at [145, 473] on div "10.110 , 10.120 , 10.130 ... 10.201 , 10.202 , 10.203 , 10.209 , 10.310 , 10.32…" at bounding box center [98, 474] width 150 height 17
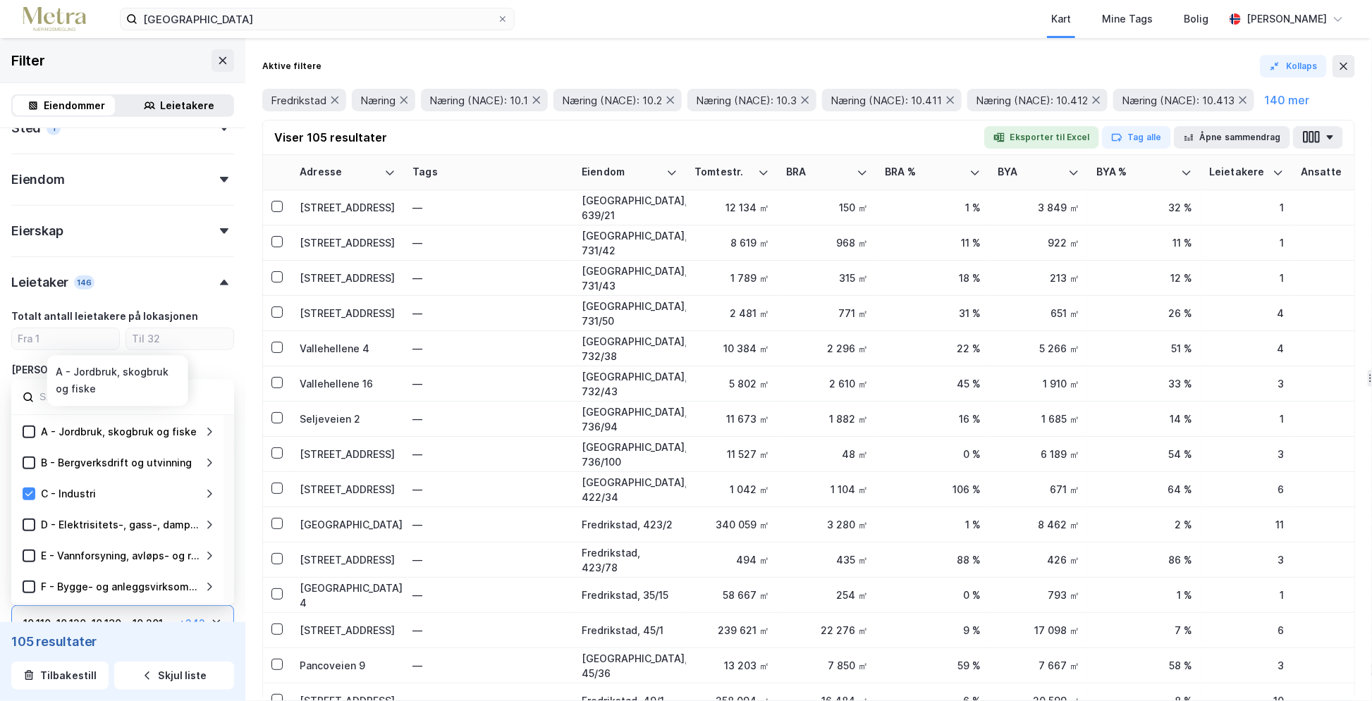
click at [209, 431] on icon at bounding box center [209, 431] width 11 height 11
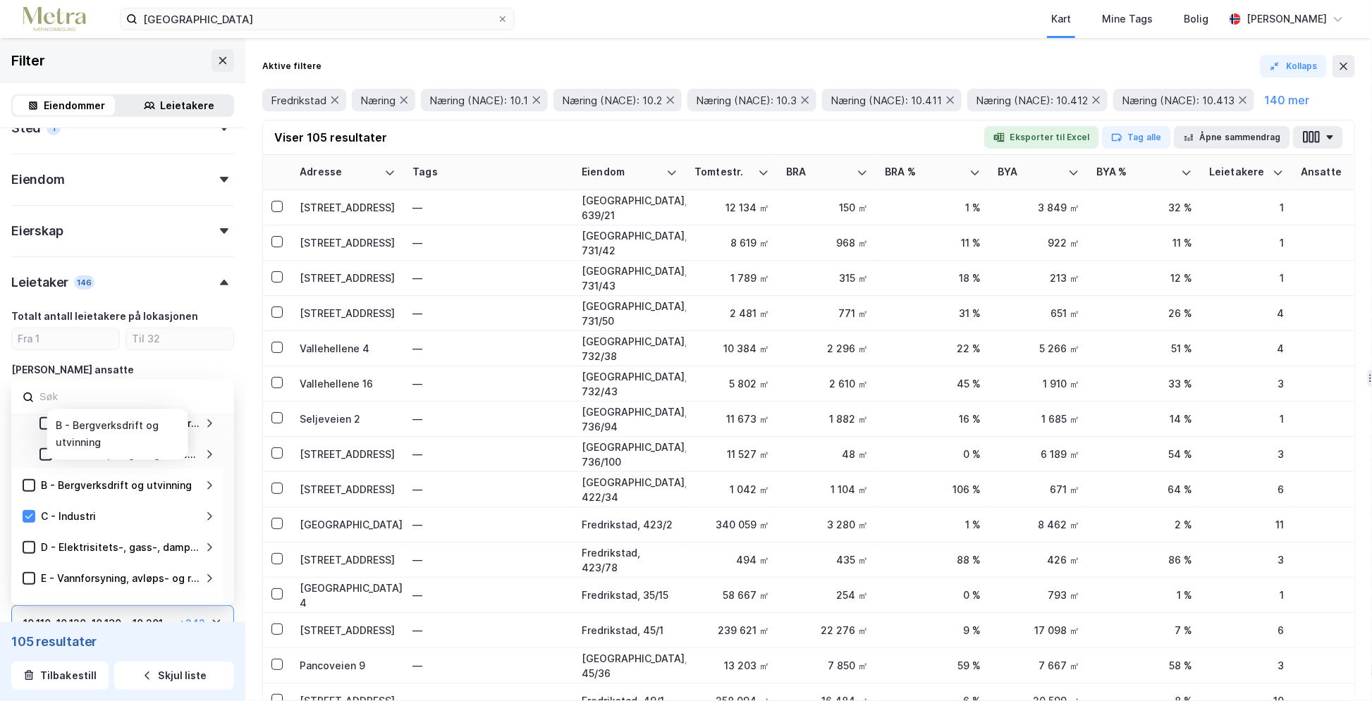
click at [206, 480] on icon at bounding box center [209, 485] width 11 height 11
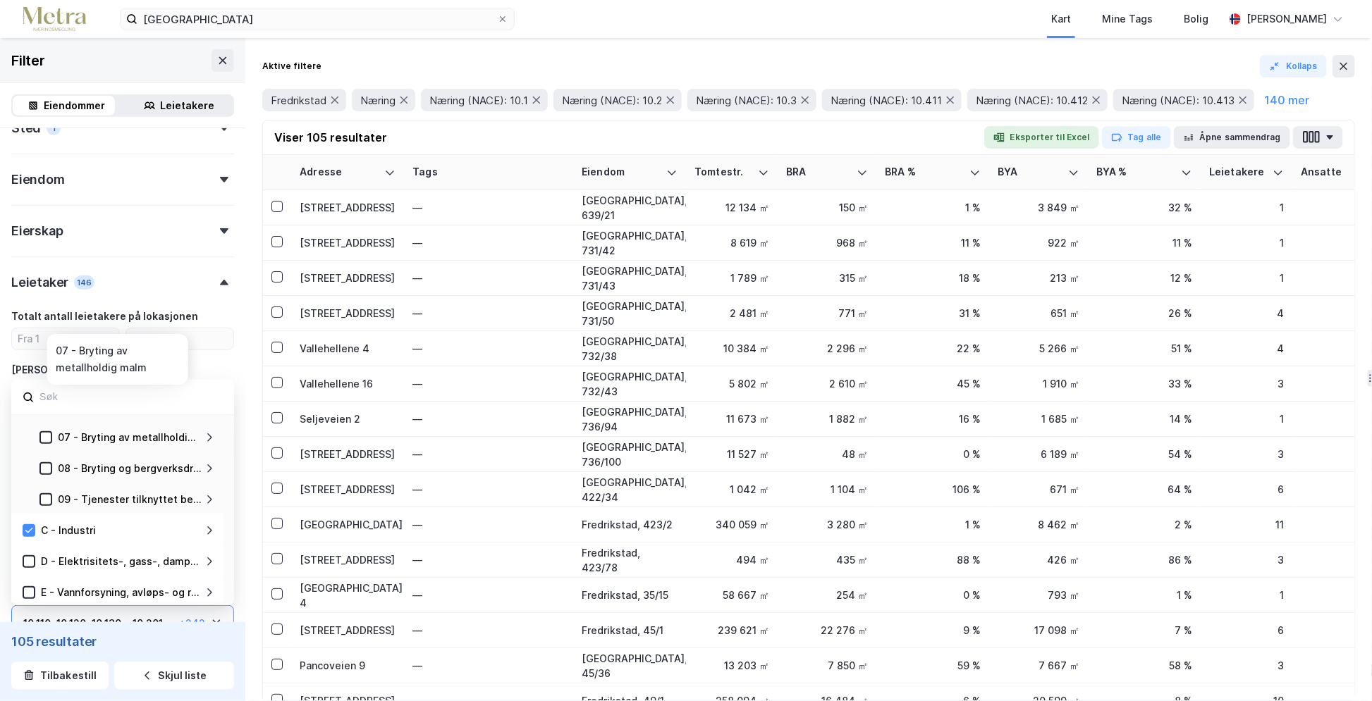
scroll to position [282, 0]
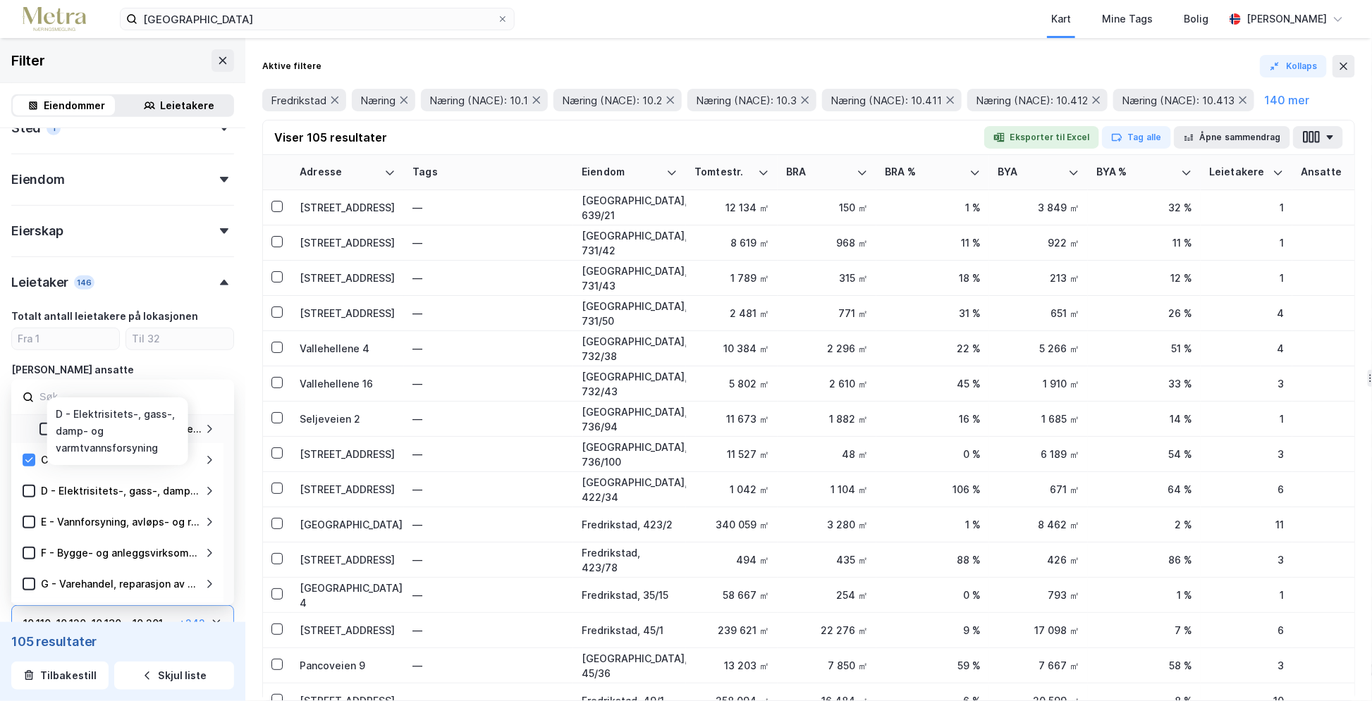
click at [214, 489] on icon at bounding box center [209, 491] width 11 height 11
click at [210, 488] on icon at bounding box center [209, 491] width 11 height 11
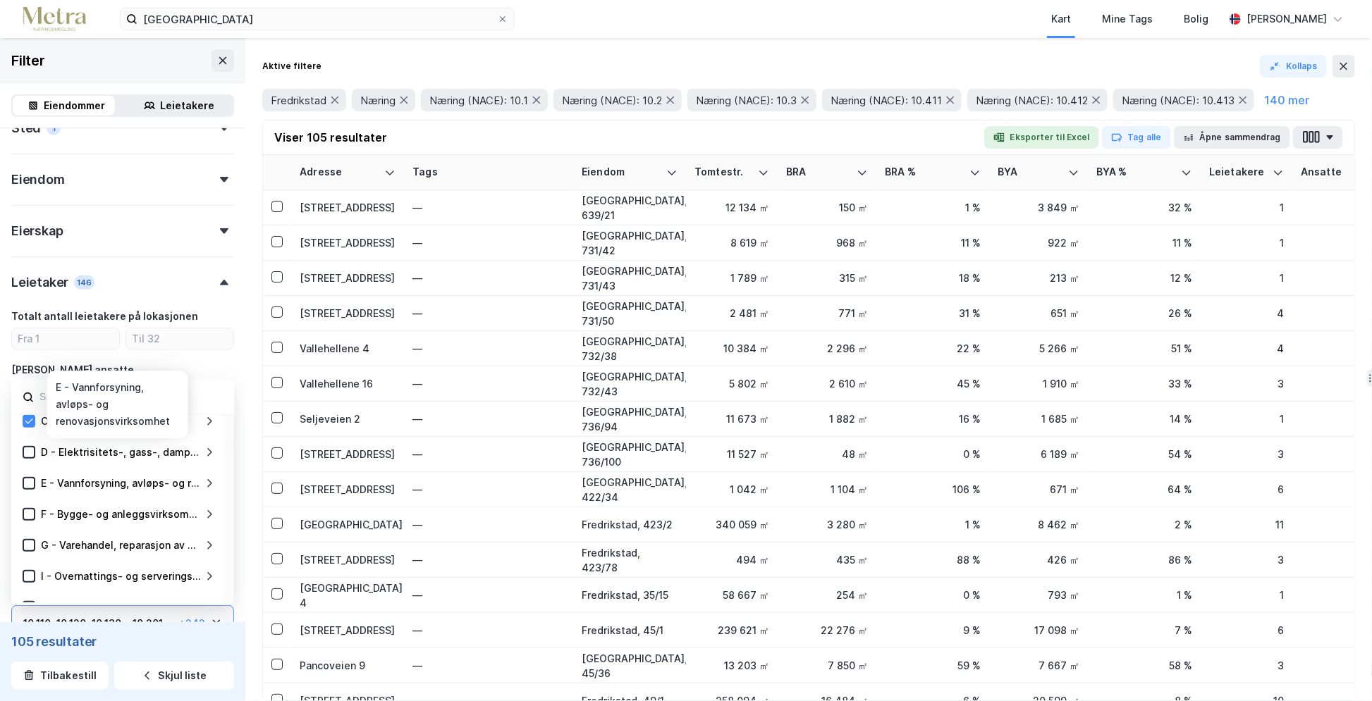
scroll to position [352, 0]
click at [211, 481] on icon at bounding box center [210, 483] width 5 height 8
click at [211, 477] on icon at bounding box center [209, 482] width 11 height 11
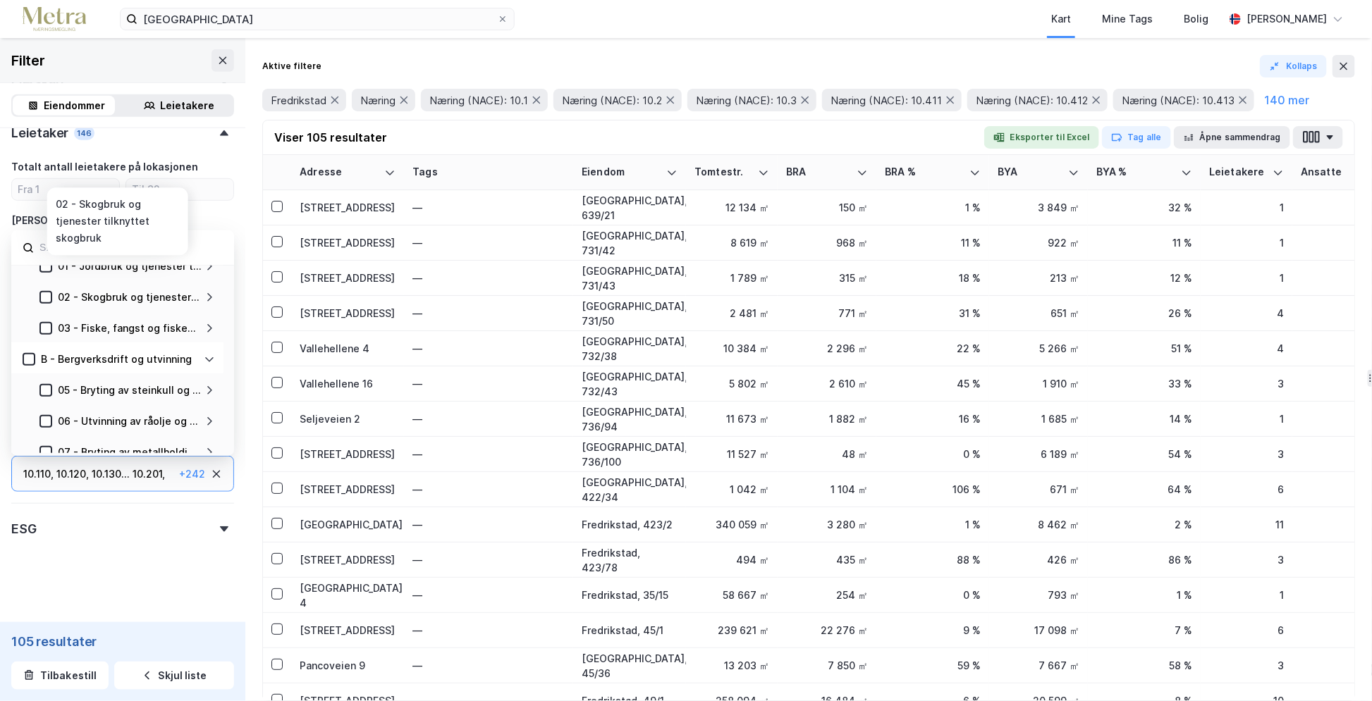
scroll to position [218, 0]
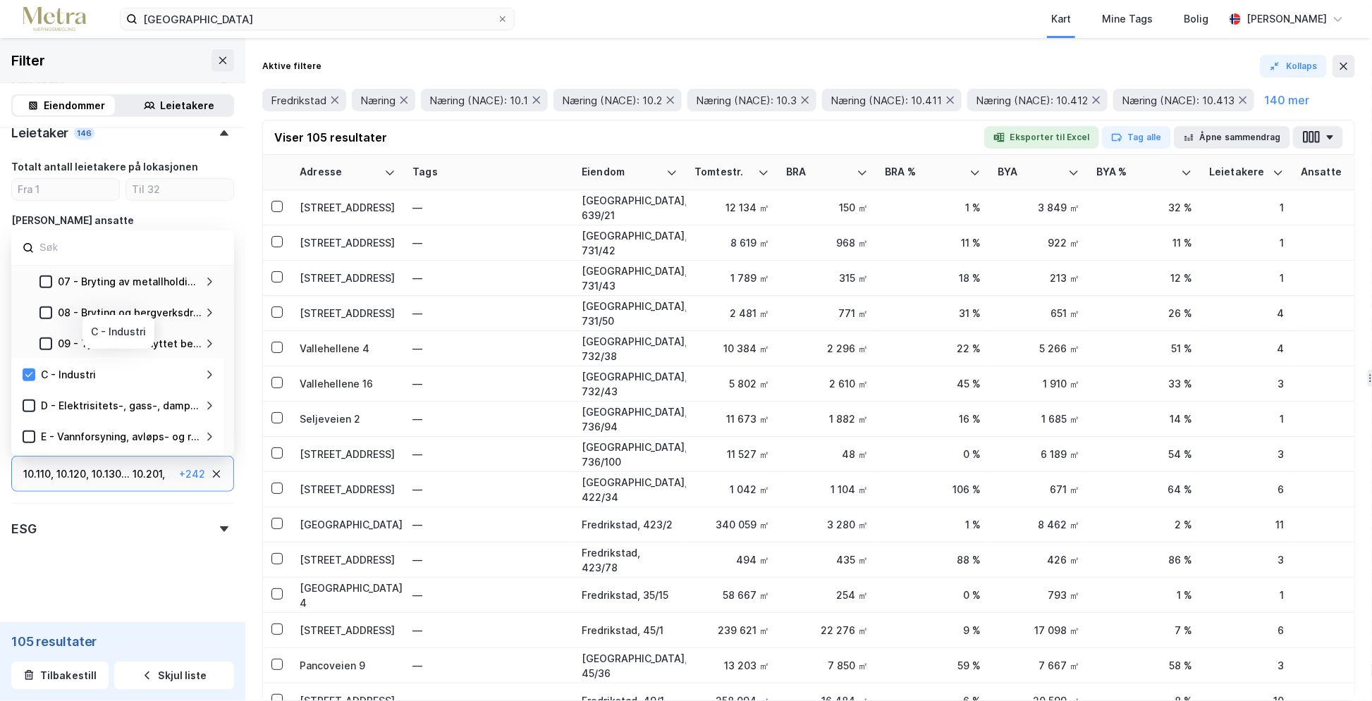
click at [207, 371] on icon at bounding box center [209, 374] width 11 height 11
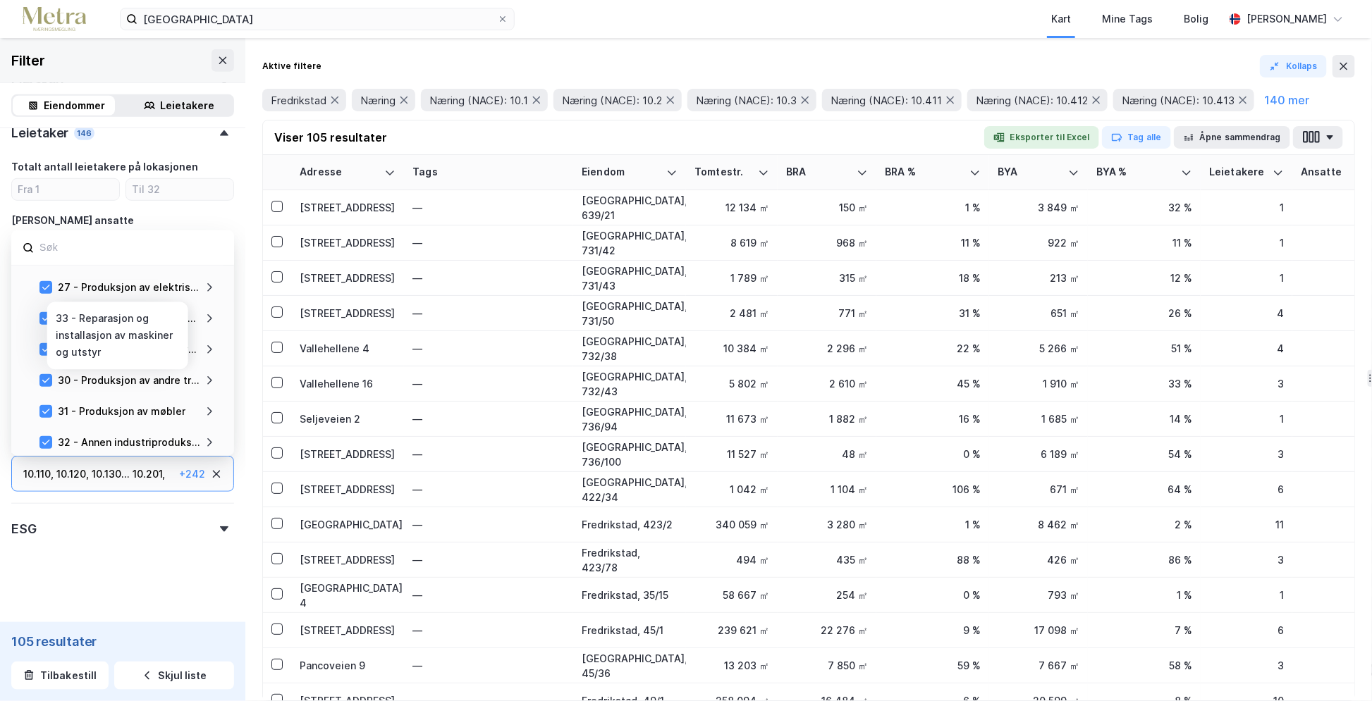
scroll to position [852, 0]
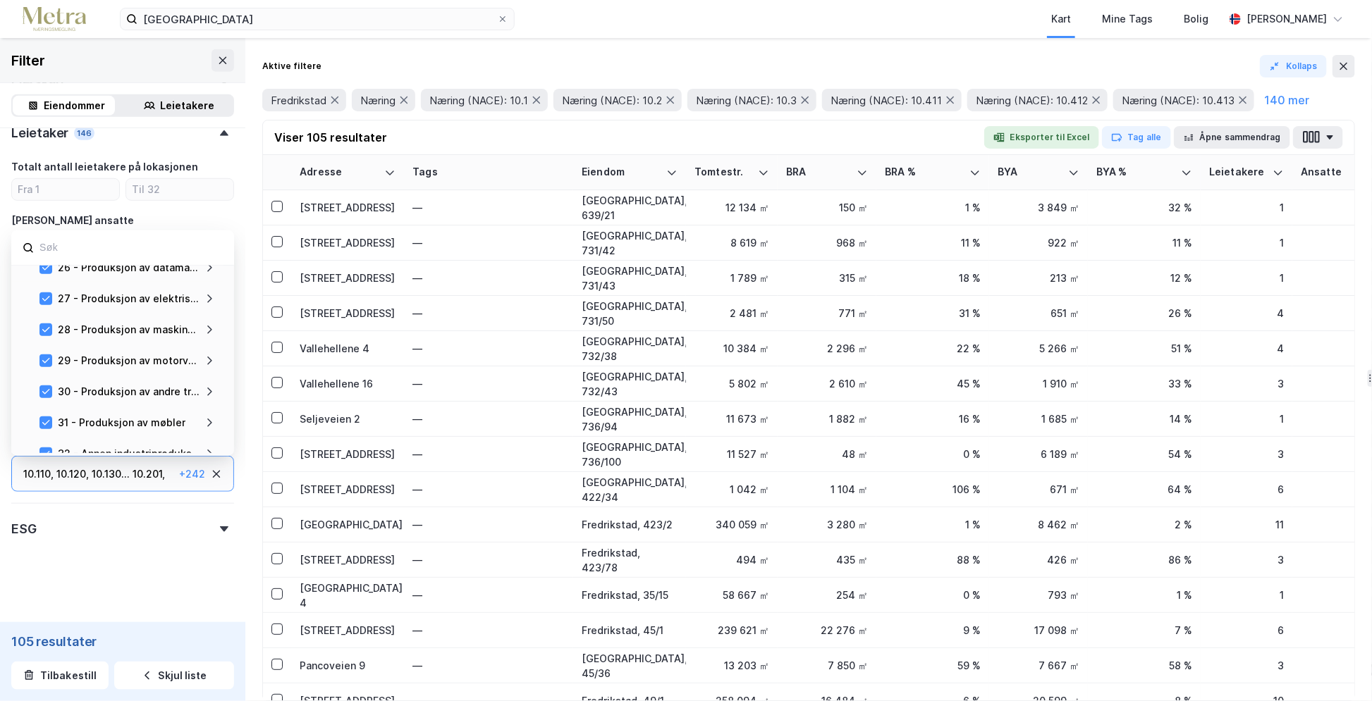
click at [142, 468] on div "10.110 , 10.120 , 10.130 ... 10.201 , 10.202 , 10.203 , 10.209 , 10.310 , 10.32…" at bounding box center [98, 474] width 150 height 17
click at [139, 480] on div "10.110 , 10.120 , 10.130 ... 10.201 , 10.202 , 10.203 , 10.209 , 10.310 , 10.32…" at bounding box center [122, 474] width 223 height 36
click at [211, 472] on div "10.110 , 10.120 , 10.130 ... 10.201 , 10.202 , 10.203 , 10.209 , 10.310 , 10.32…" at bounding box center [122, 474] width 223 height 36
click at [217, 57] on icon at bounding box center [222, 60] width 11 height 11
